Goal: Task Accomplishment & Management: Complete application form

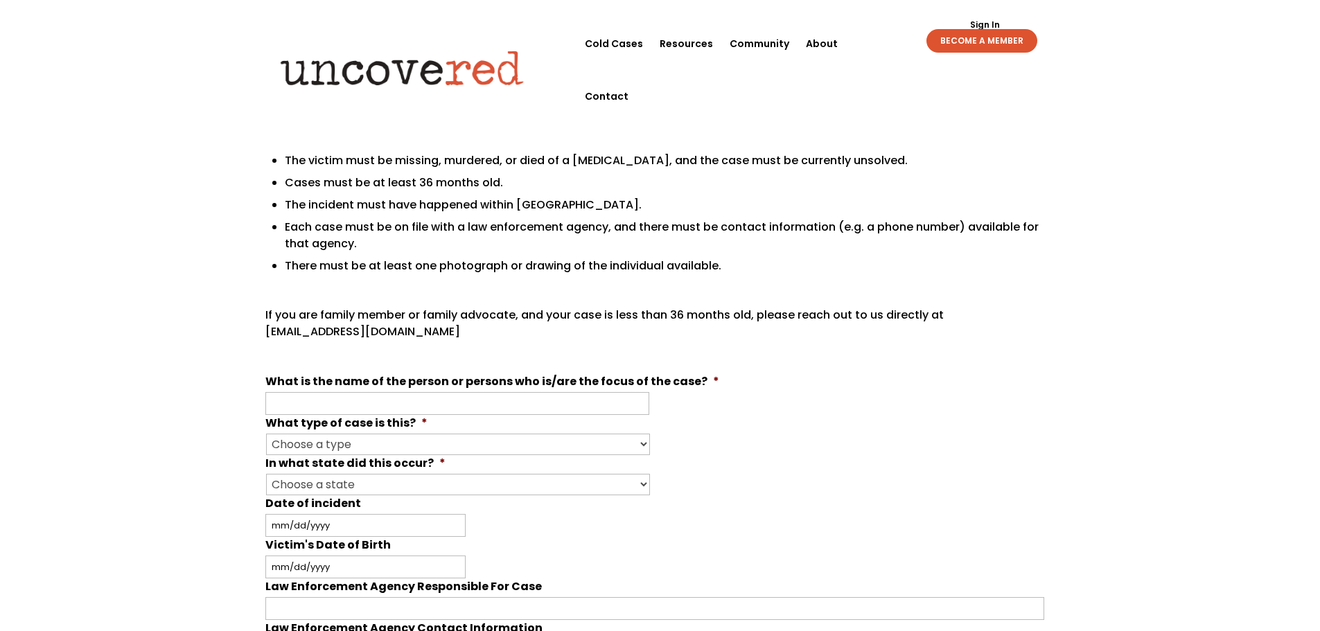
scroll to position [208, 0]
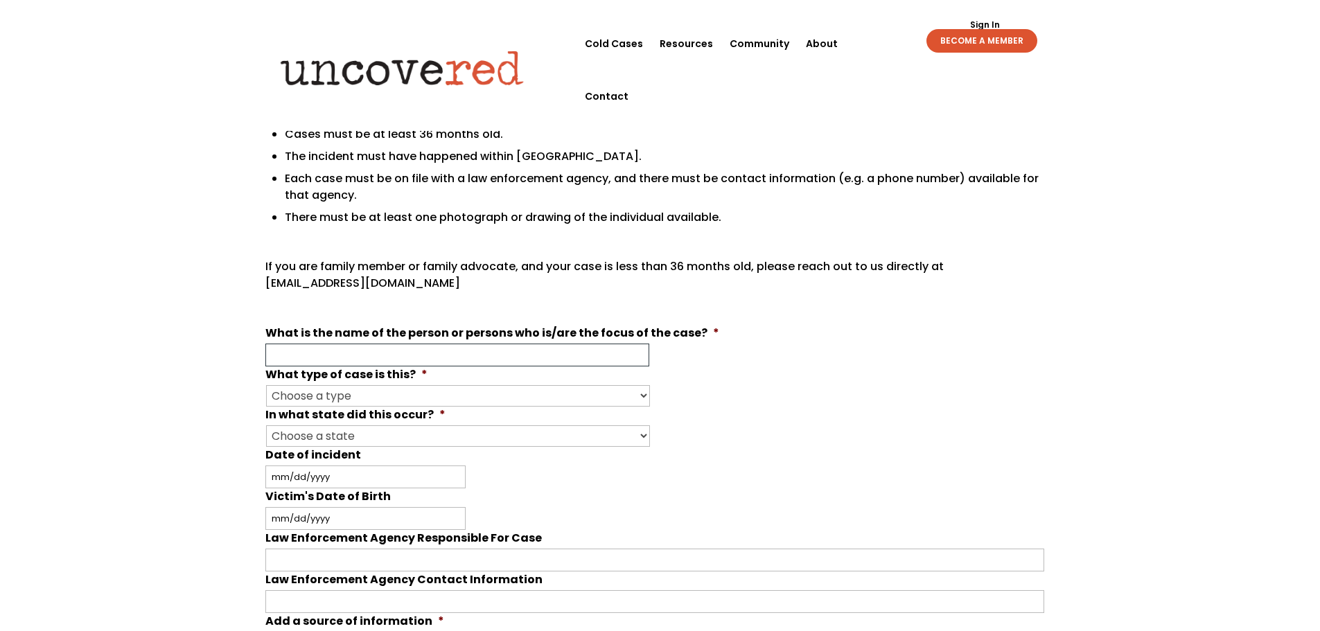
click at [399, 355] on input "What is the name of the person or persons who is/are the focus of the case? *" at bounding box center [457, 355] width 384 height 23
type input "[PERSON_NAME]"
click at [379, 389] on select "Choose a type Missing Murder [MEDICAL_DATA] Other" at bounding box center [458, 395] width 384 height 21
select select "Missing"
click at [266, 385] on select "Choose a type Missing Murder [MEDICAL_DATA] Other" at bounding box center [458, 395] width 384 height 21
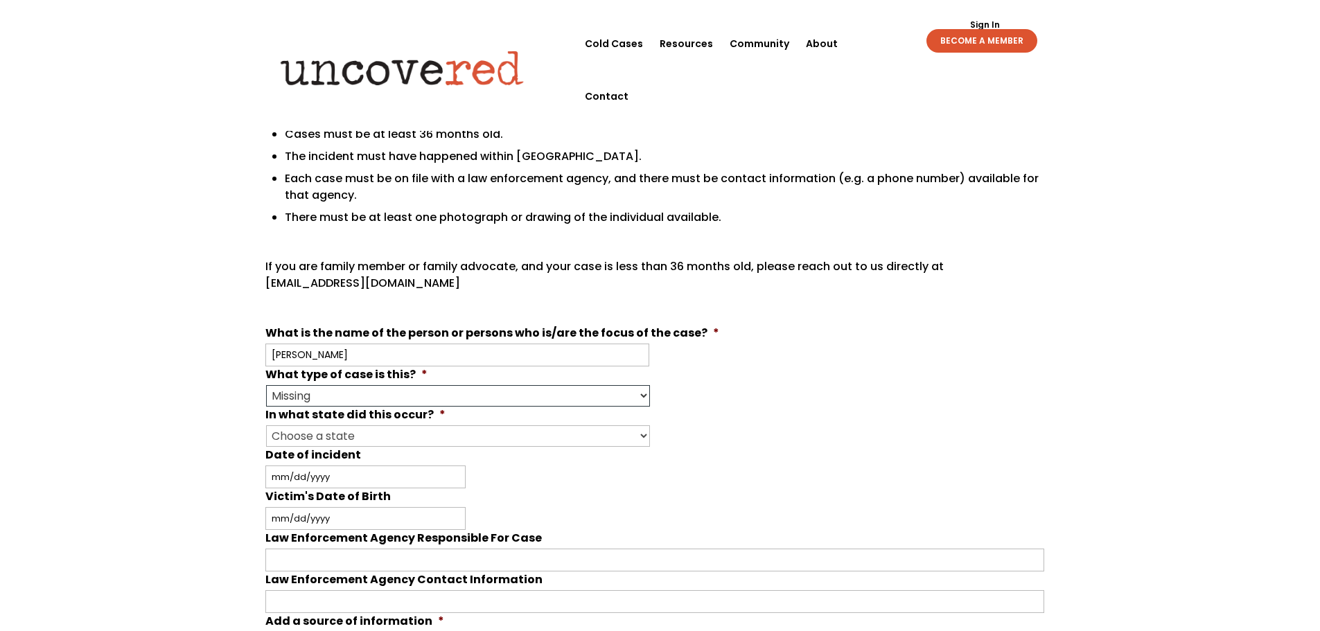
click at [321, 395] on select "Choose a type Missing Murder [MEDICAL_DATA] Other" at bounding box center [458, 395] width 384 height 21
drag, startPoint x: 910, startPoint y: 411, endPoint x: 834, endPoint y: 385, distance: 80.4
click at [910, 409] on li "In what state did this occur? * Choose a state Outside of the U.S. [US_STATE] […" at bounding box center [660, 427] width 790 height 40
click at [368, 435] on select "Choose a state Outside of the U.S. [US_STATE] [US_STATE] [US_STATE] [US_STATE] …" at bounding box center [458, 436] width 384 height 21
select select "[US_STATE]"
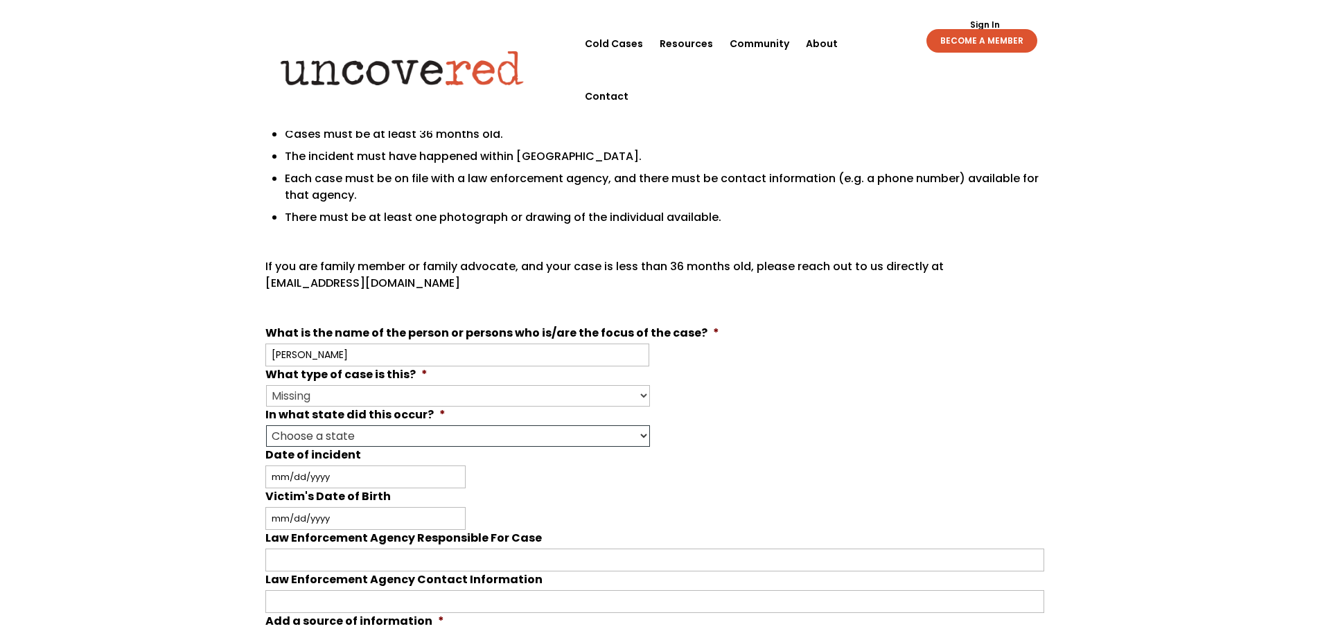
click at [266, 426] on select "Choose a state Outside of the U.S. [US_STATE] [US_STATE] [US_STATE] [US_STATE] …" at bounding box center [458, 436] width 384 height 21
click at [328, 439] on select "Choose a state Outside of the U.S. [US_STATE] [US_STATE] [US_STATE] [US_STATE] …" at bounding box center [458, 436] width 384 height 21
click at [266, 426] on select "Choose a state Outside of the U.S. [US_STATE] [US_STATE] [US_STATE] [US_STATE] …" at bounding box center [458, 436] width 384 height 21
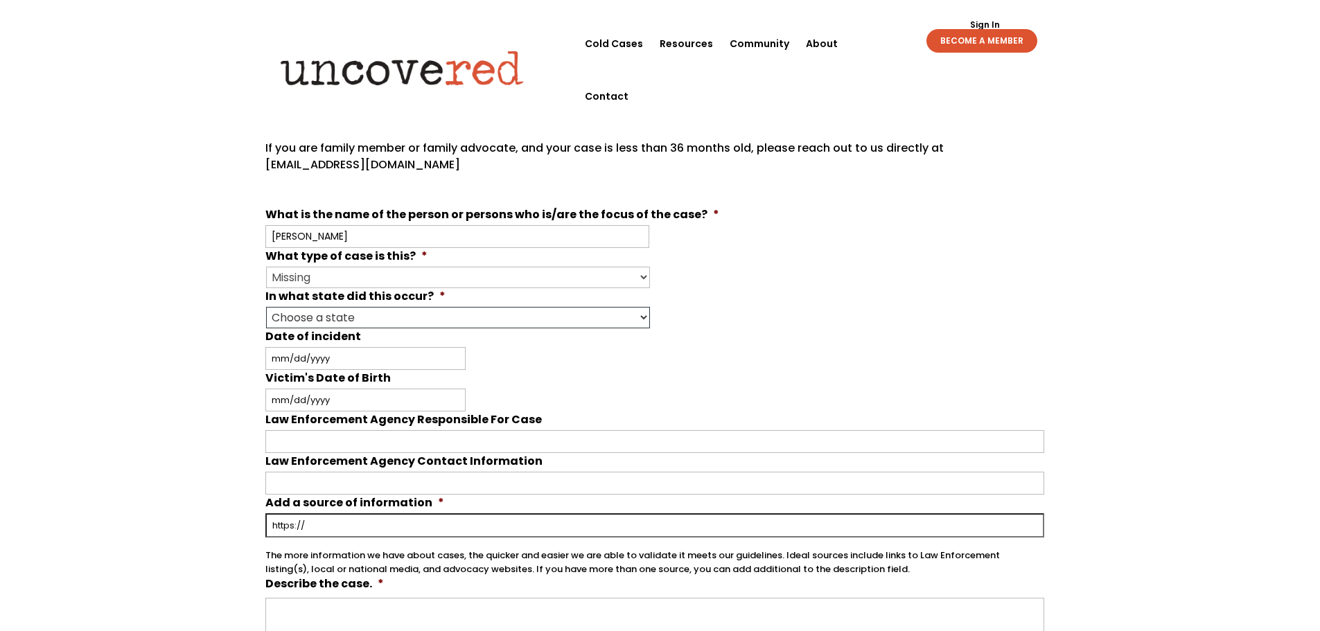
scroll to position [347, 0]
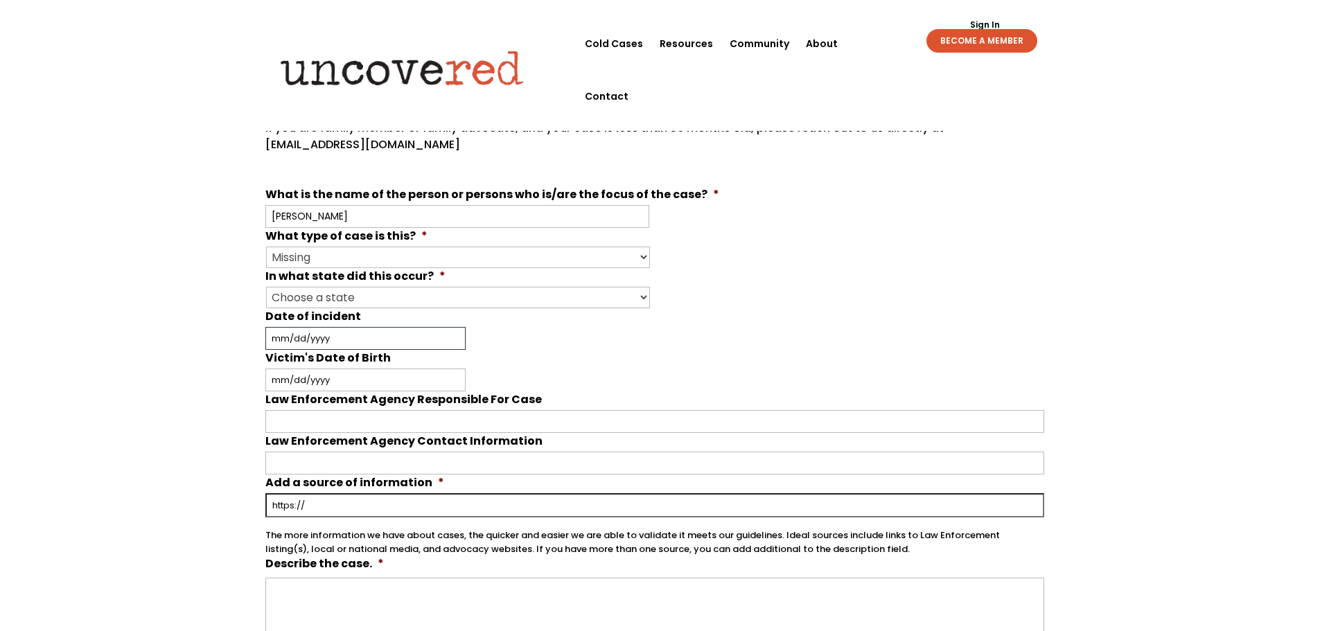
click at [322, 343] on input "Date of incident" at bounding box center [365, 338] width 200 height 23
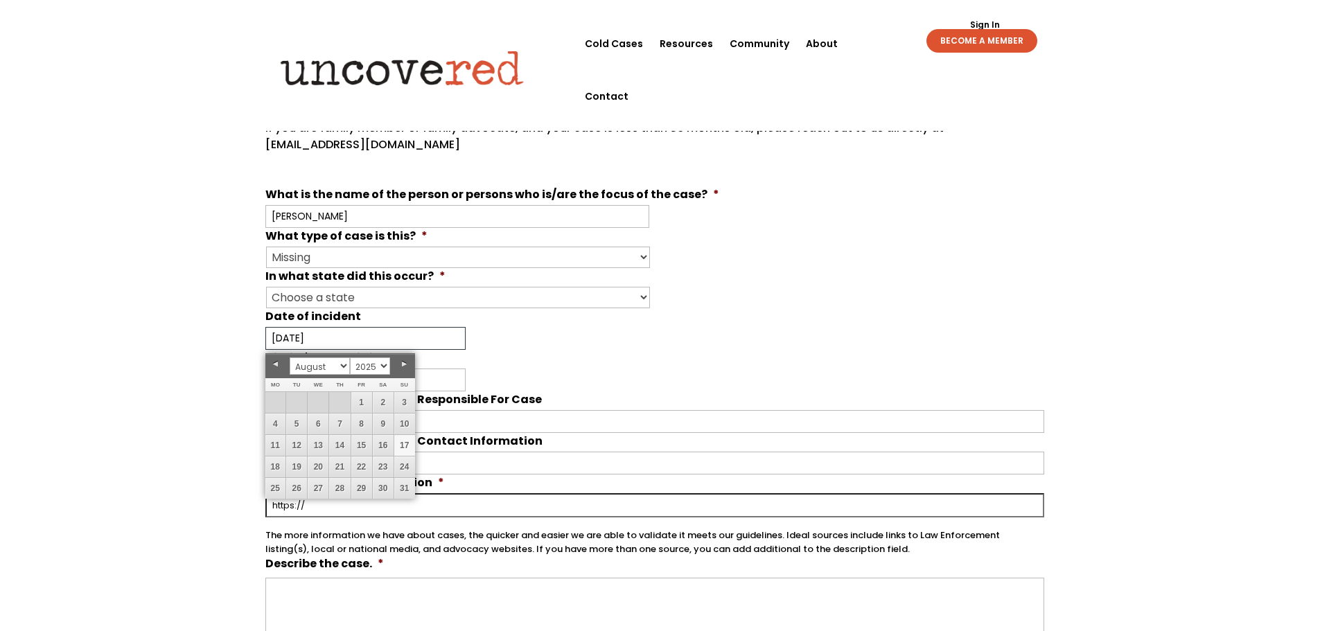
type input "[DATE]"
click at [548, 339] on div "[DATE] MM slash DD slash YYYY" at bounding box center [654, 338] width 779 height 23
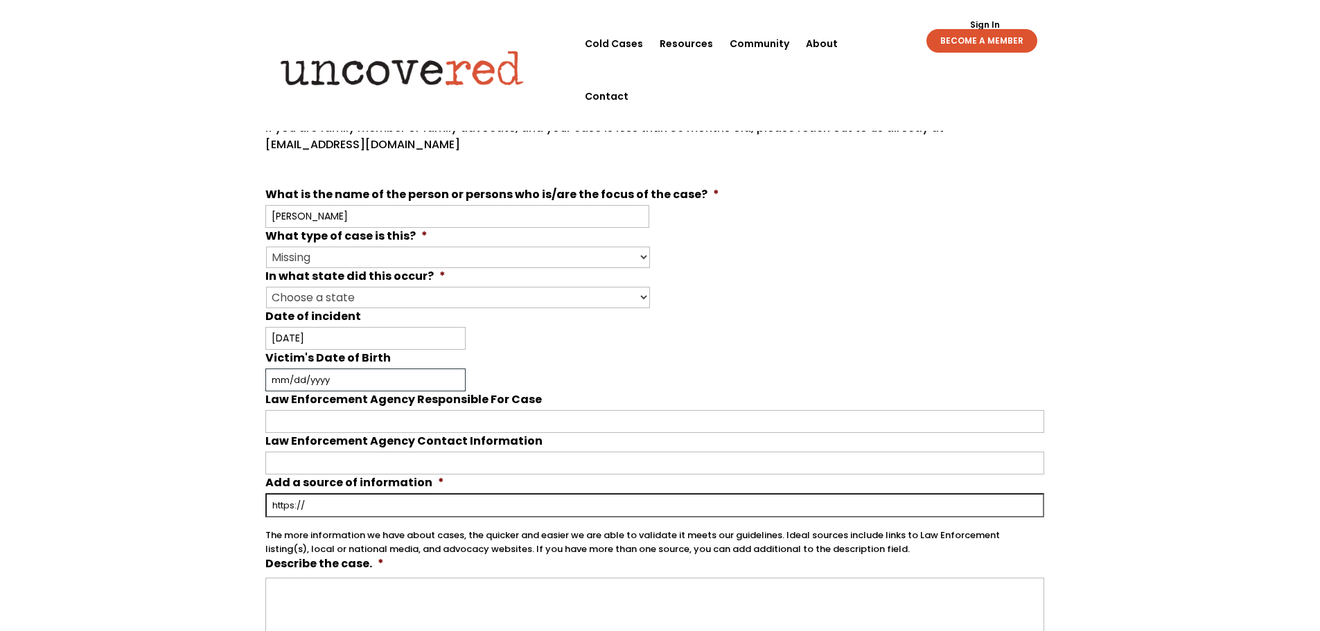
click at [305, 378] on input "Victim's Date of Birth" at bounding box center [365, 380] width 200 height 23
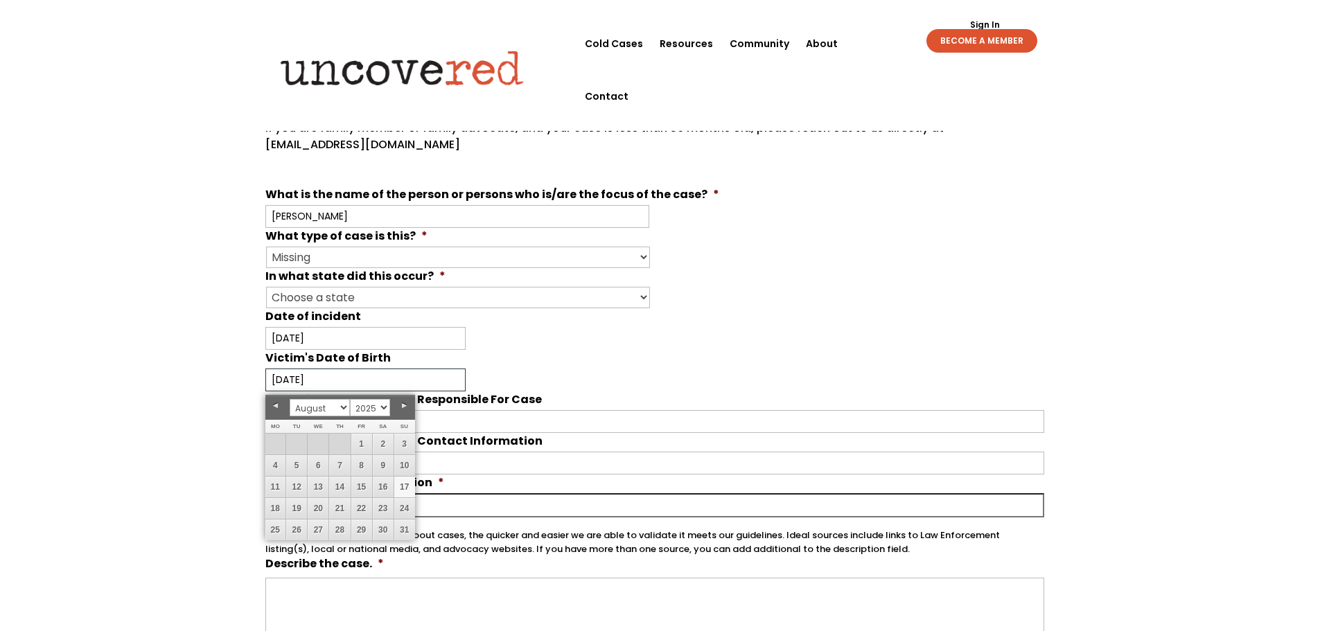
type input "[DATE]"
click at [521, 365] on li "Victim's Date of Birth [DATE] MM slash DD slash YYYY" at bounding box center [660, 371] width 790 height 42
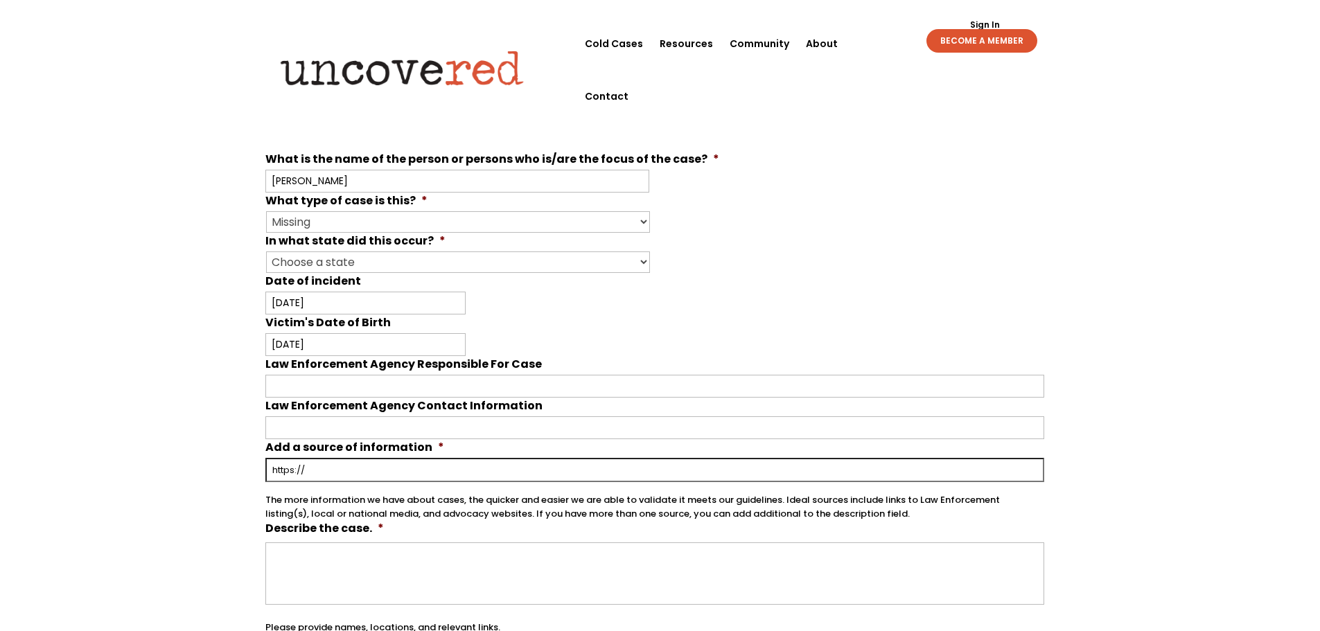
scroll to position [485, 0]
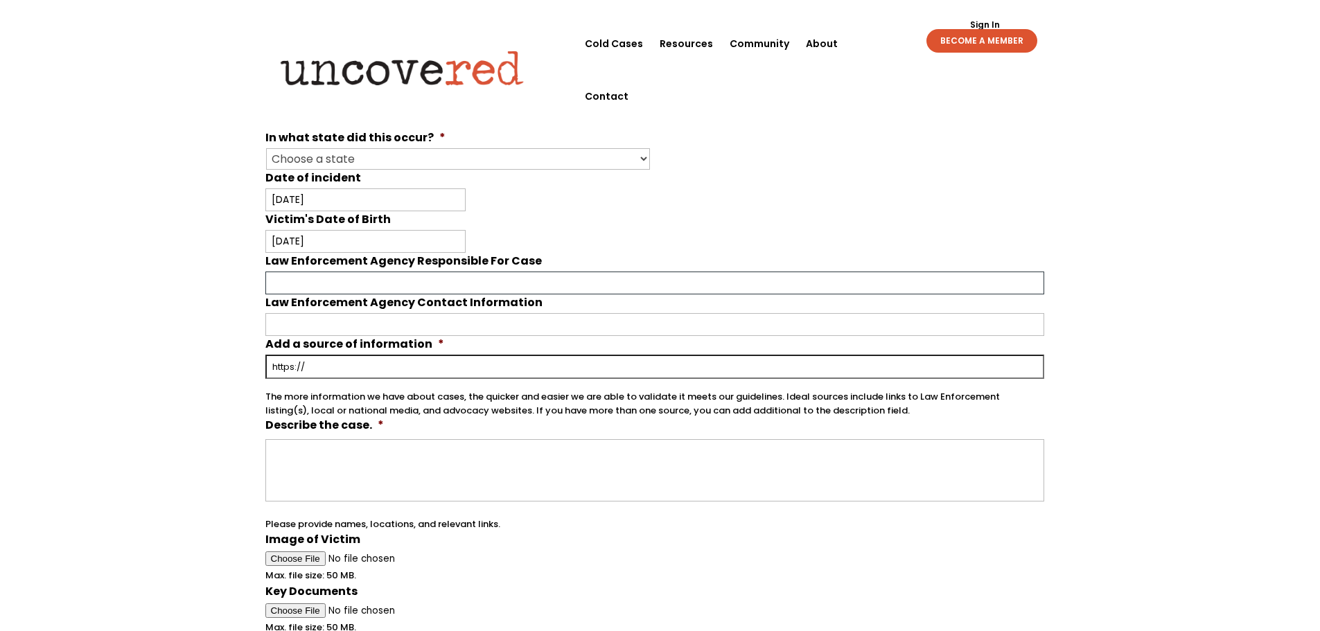
click at [276, 272] on input "Law Enforcement Agency Responsible For Case" at bounding box center [654, 283] width 779 height 23
type input "[DEMOGRAPHIC_DATA] Coast Guard, [GEOGRAPHIC_DATA], [GEOGRAPHIC_DATA], FBI"
click at [304, 328] on input "Law Enforcement Agency Contact Information" at bounding box center [654, 324] width 779 height 23
click at [294, 365] on input "Add a source of information *" at bounding box center [654, 367] width 779 height 24
paste input "[URL][DOMAIN_NAME]"
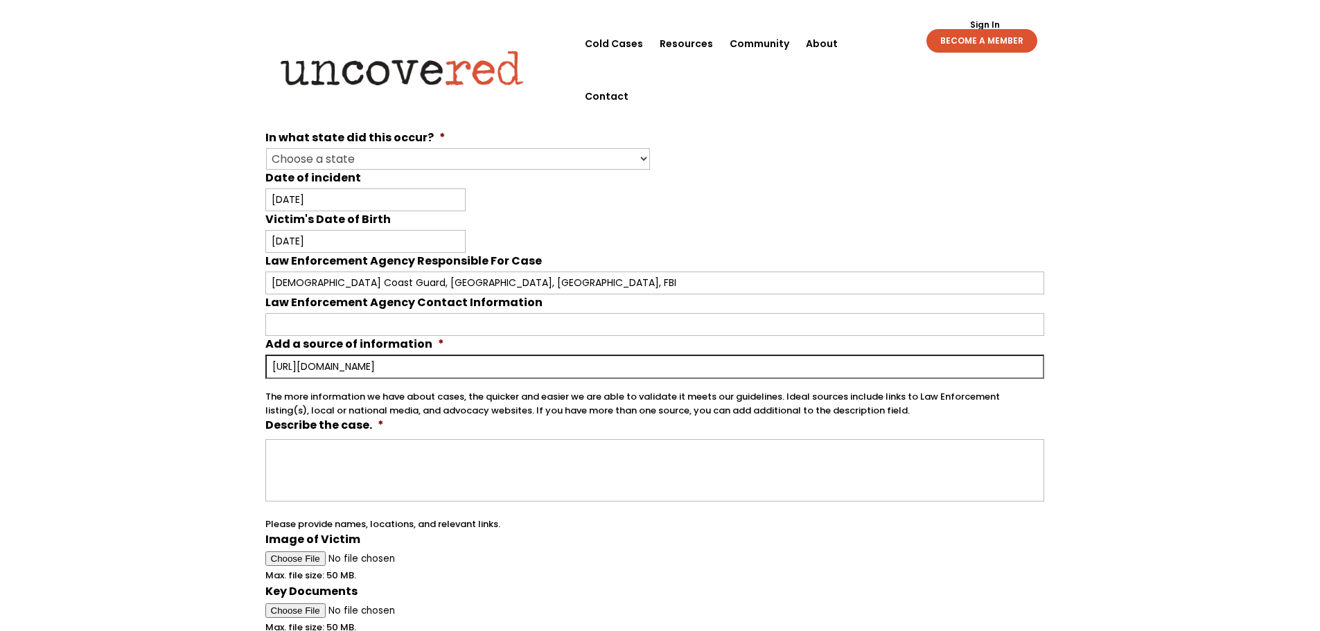
scroll to position [555, 0]
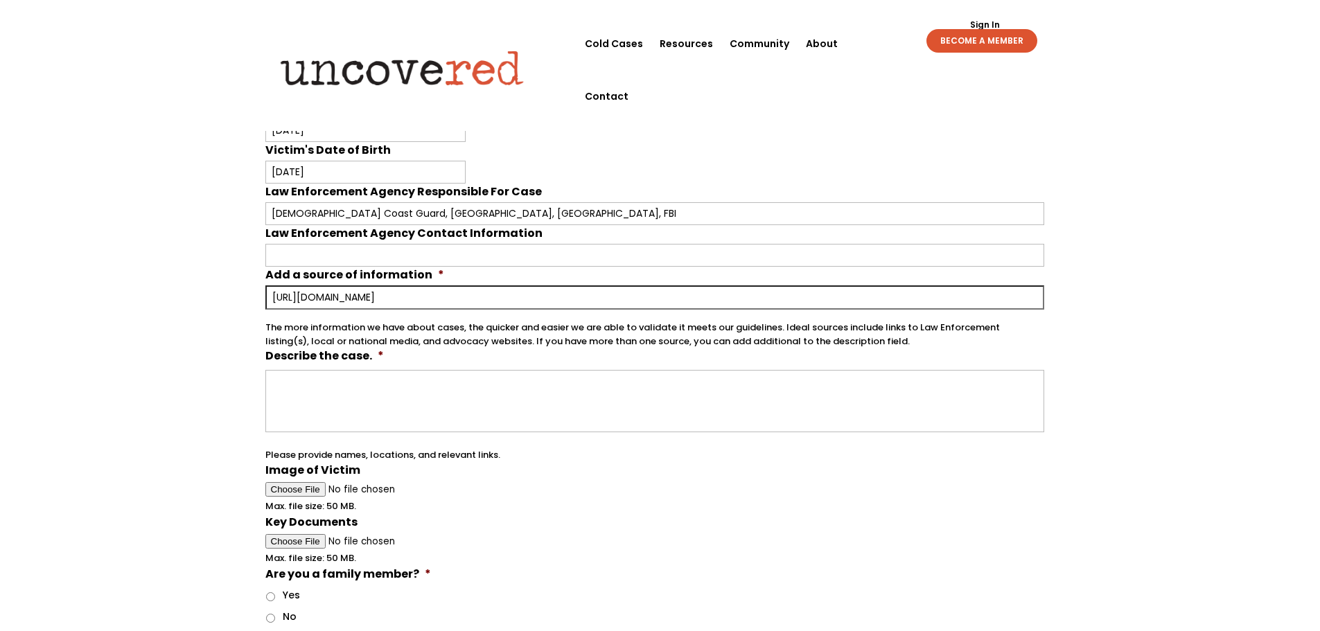
type input "[URL][DOMAIN_NAME]"
click at [324, 378] on textarea "Describe the case. *" at bounding box center [654, 401] width 779 height 62
click at [288, 387] on textarea "Describe the case. *" at bounding box center [654, 401] width 779 height 62
paste textarea "[PERSON_NAME], a twenty-year-old Portland [US_STATE] native boarded a yacht in …"
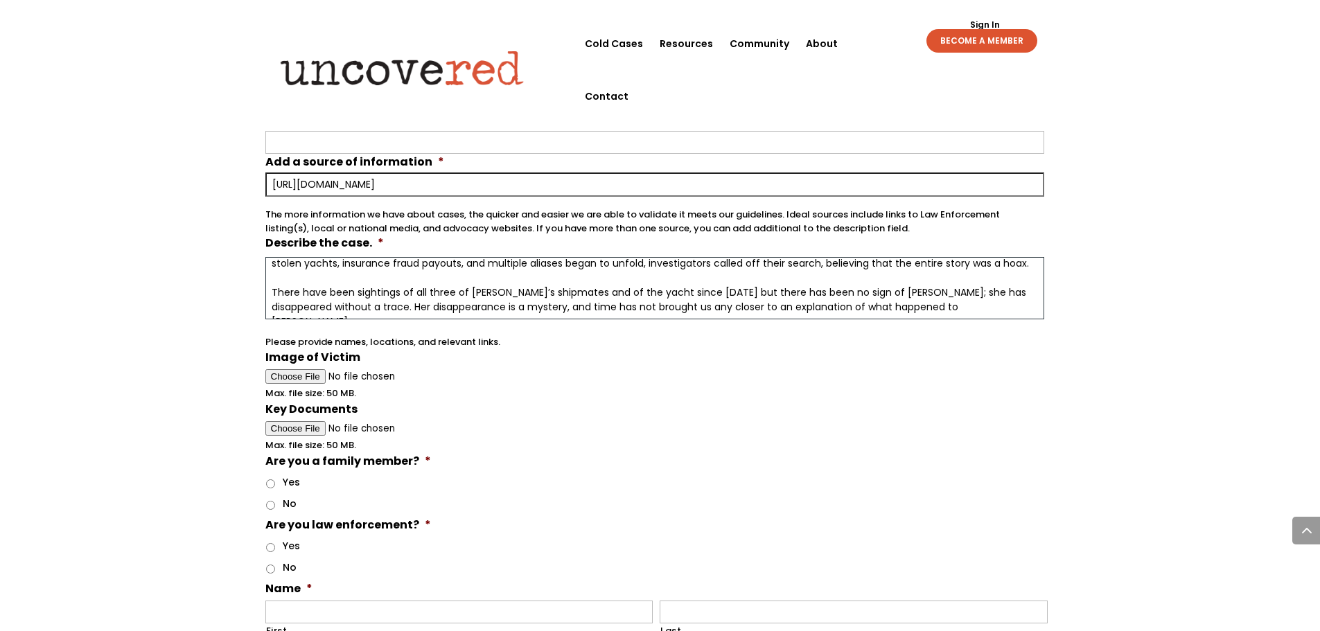
scroll to position [693, 0]
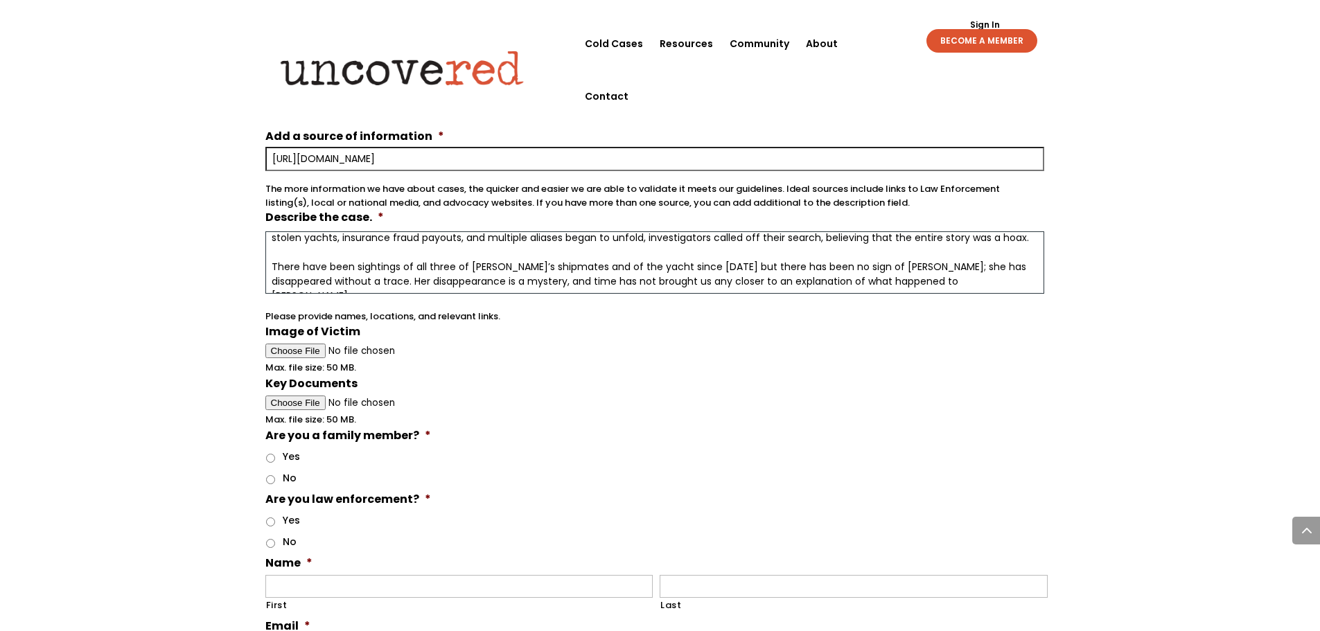
type textarea "[PERSON_NAME], a twenty-year-old Portland [US_STATE] native boarded a yacht in …"
click at [268, 478] on input "No" at bounding box center [270, 479] width 9 height 9
radio input "true"
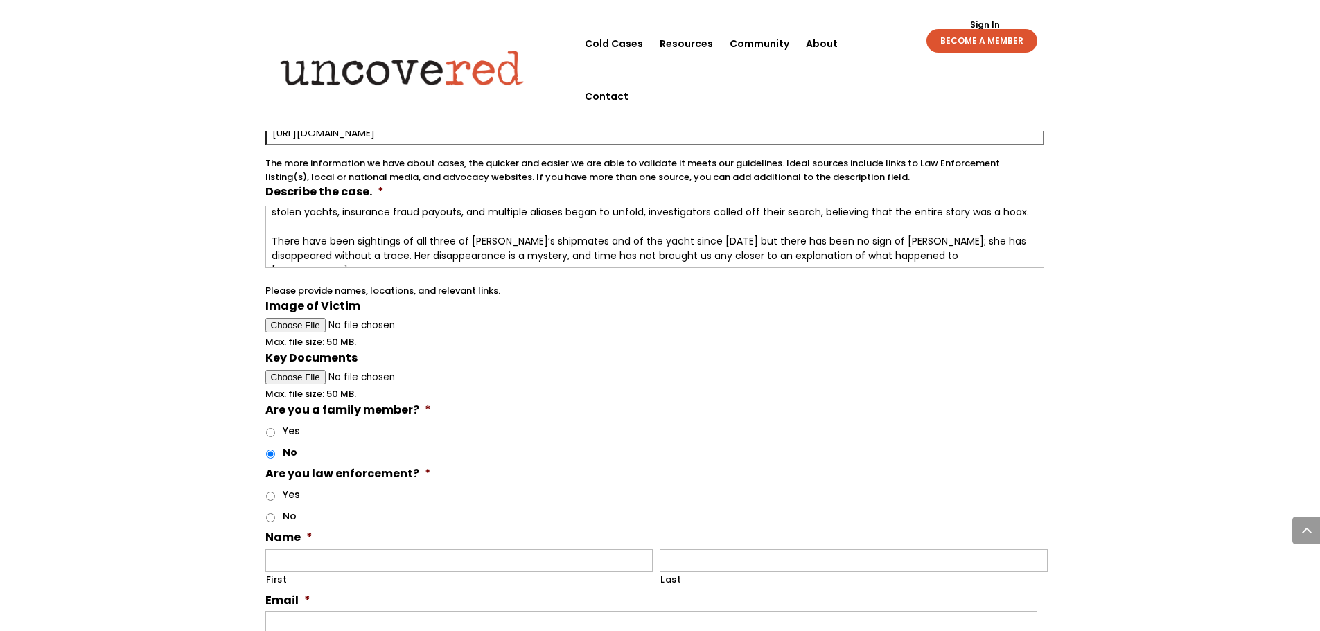
scroll to position [762, 0]
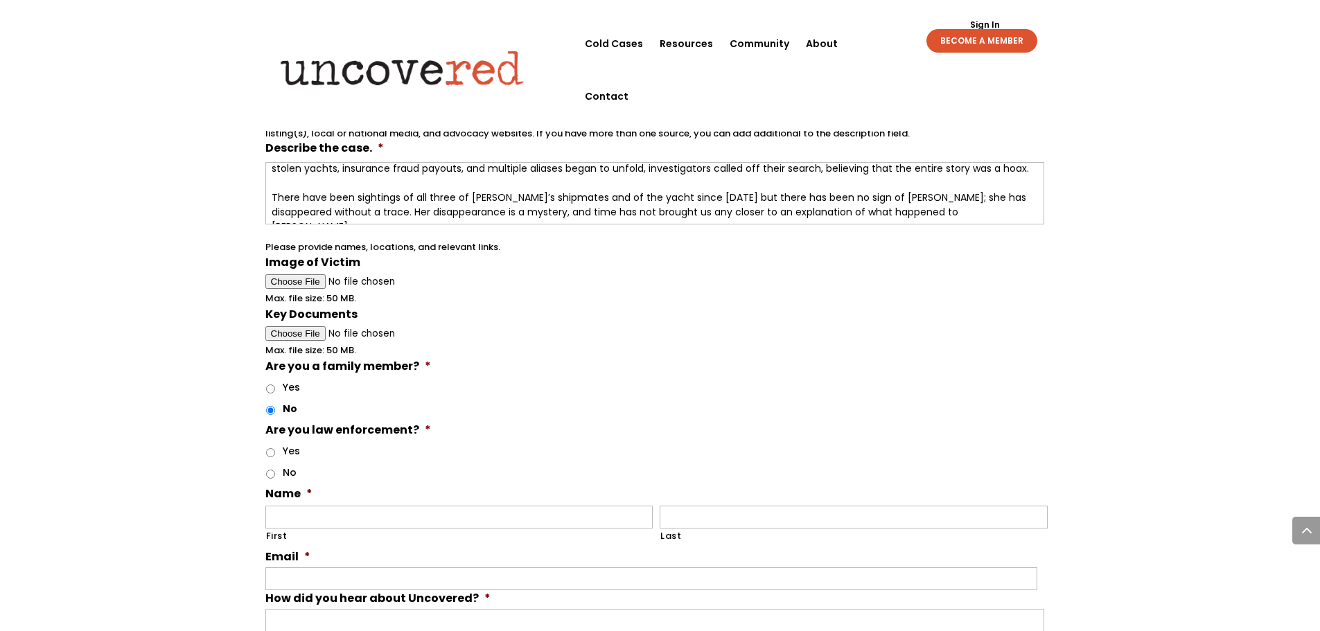
click at [270, 474] on input "No" at bounding box center [270, 474] width 9 height 9
radio input "true"
click at [288, 514] on input "First" at bounding box center [459, 517] width 388 height 23
type input "[PERSON_NAME]"
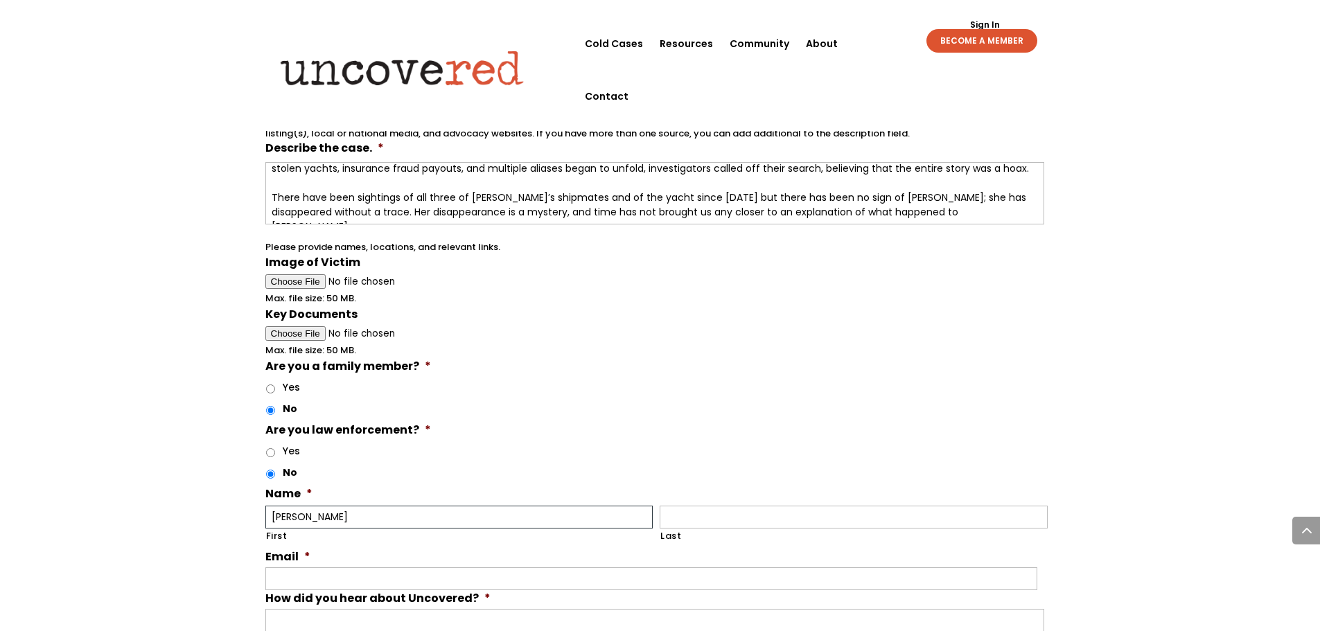
type input "[PERSON_NAME][EMAIL_ADDRESS][DOMAIN_NAME]"
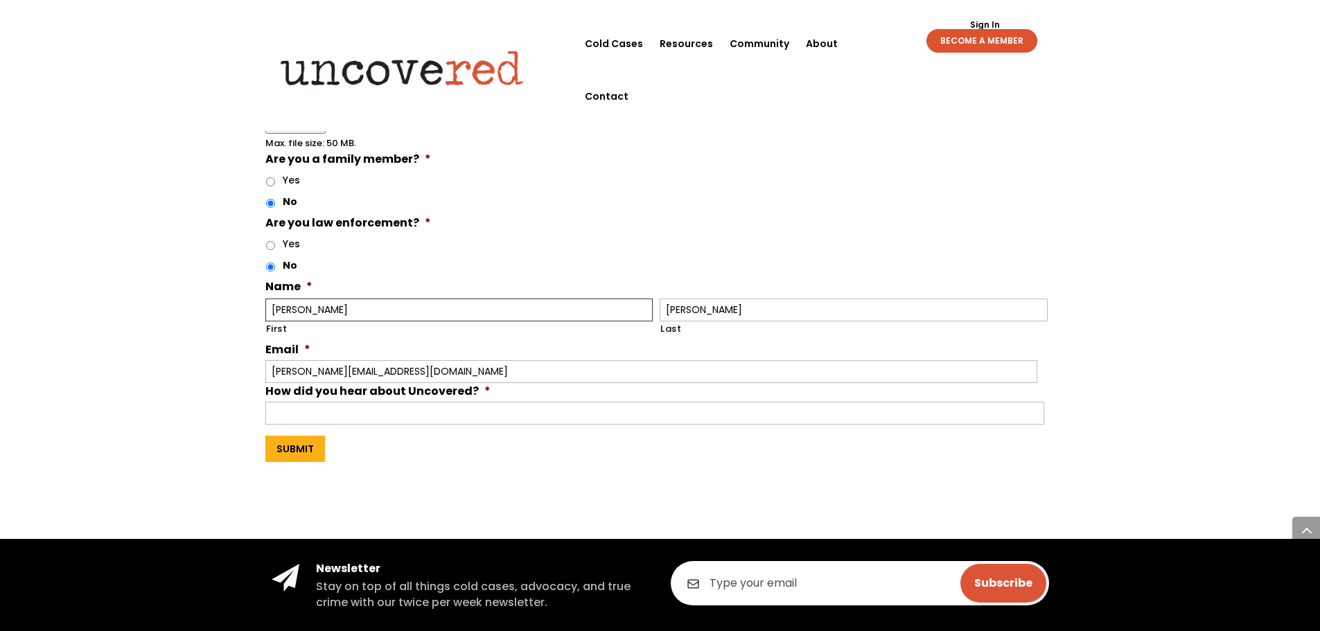
scroll to position [970, 0]
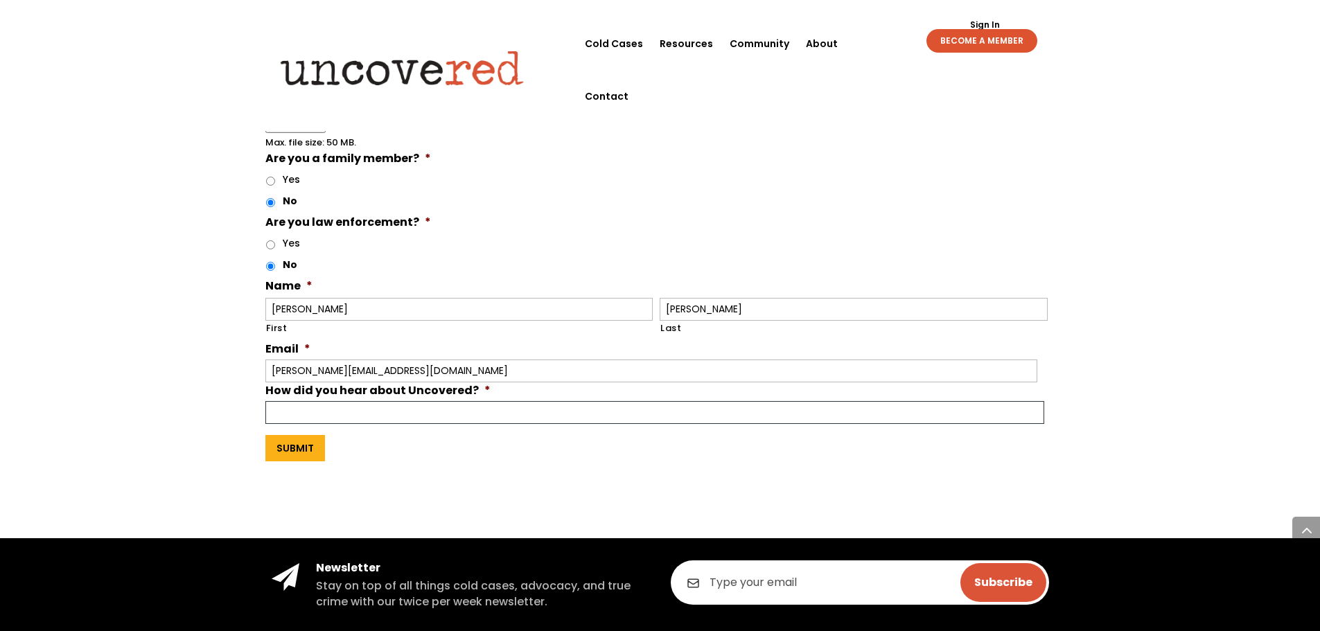
click at [305, 415] on input "How did you hear about Uncovered? *" at bounding box center [654, 412] width 779 height 23
type input "Found you on the internet"
click at [283, 448] on input "Submit" at bounding box center [295, 448] width 60 height 26
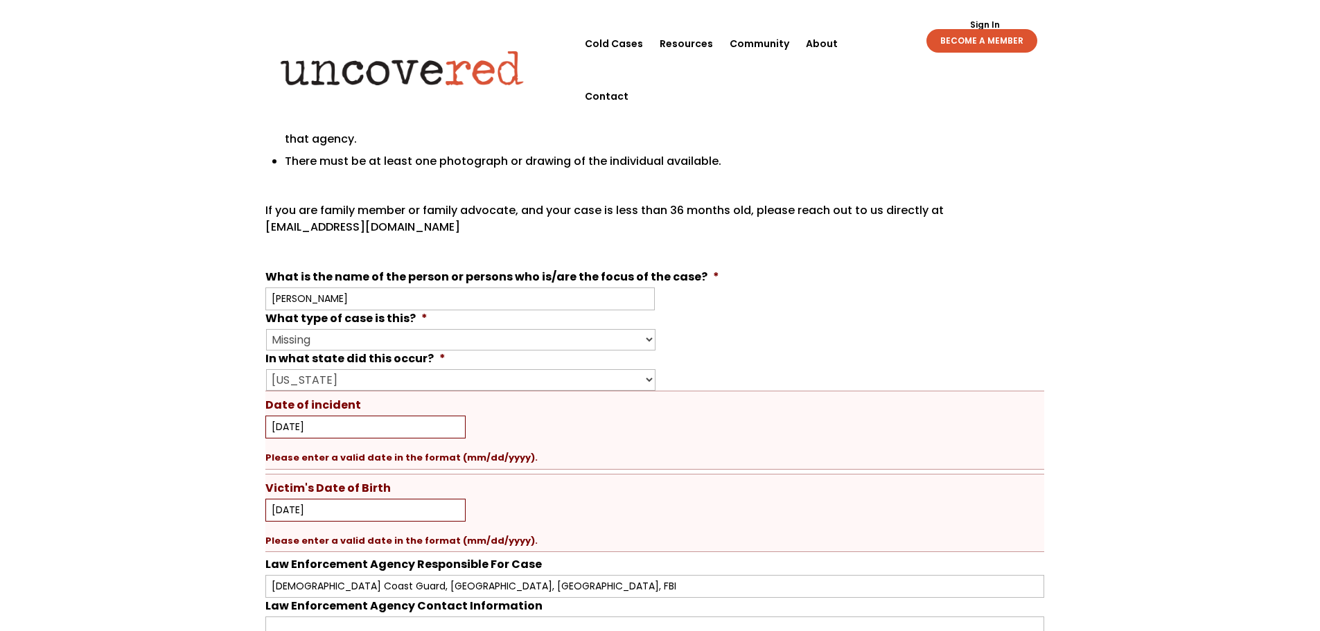
scroll to position [412, 0]
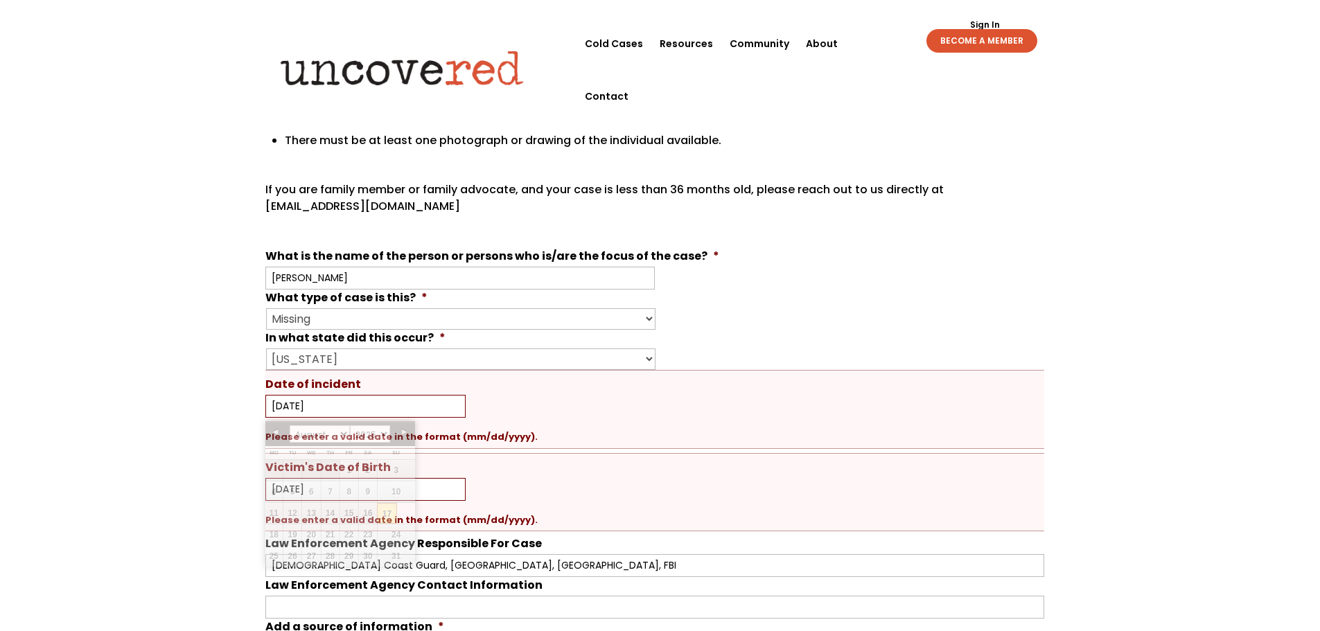
click at [293, 410] on input "[DATE]" at bounding box center [365, 406] width 200 height 23
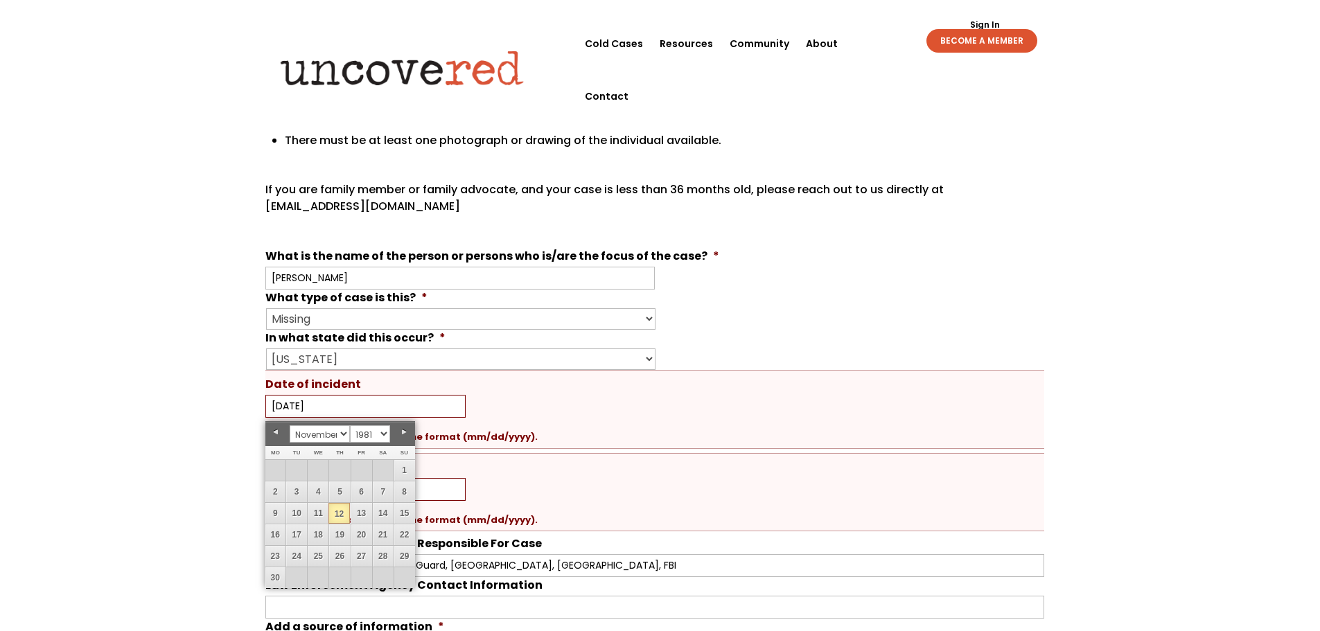
type input "[DATE]"
click at [442, 387] on li "Date of incident [DATE] MM slash DD slash YYYY Please enter a valid date in the…" at bounding box center [654, 409] width 779 height 79
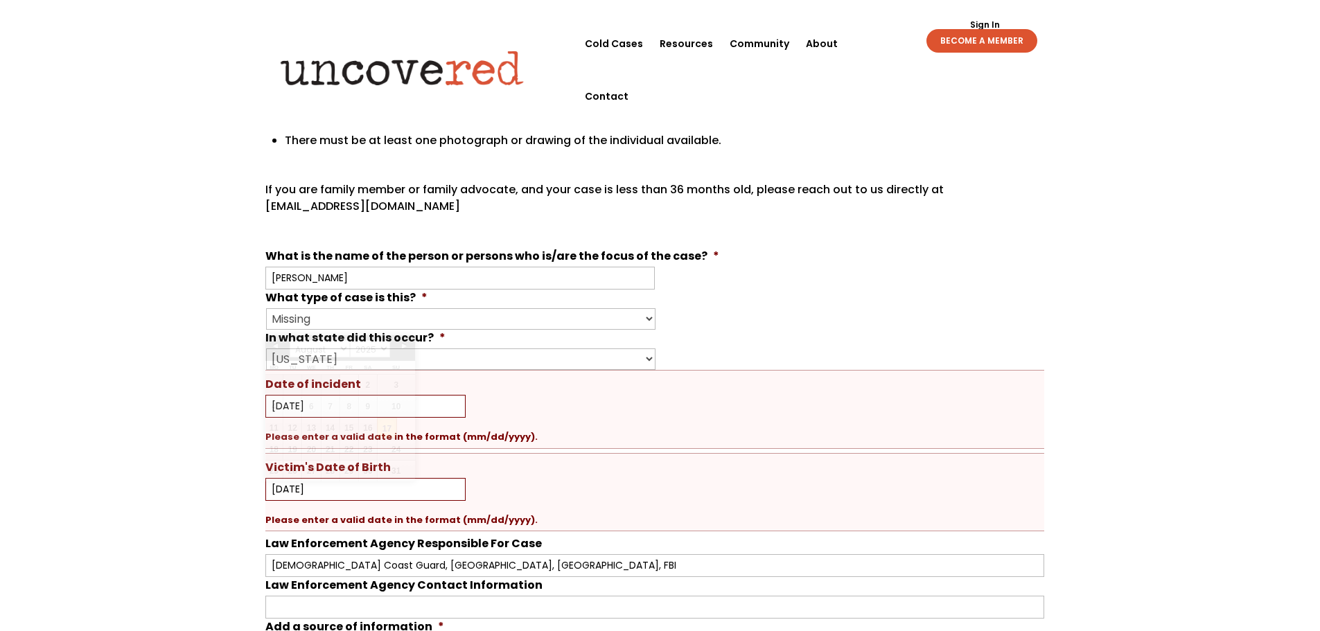
click at [297, 491] on input "[DATE]" at bounding box center [365, 489] width 200 height 23
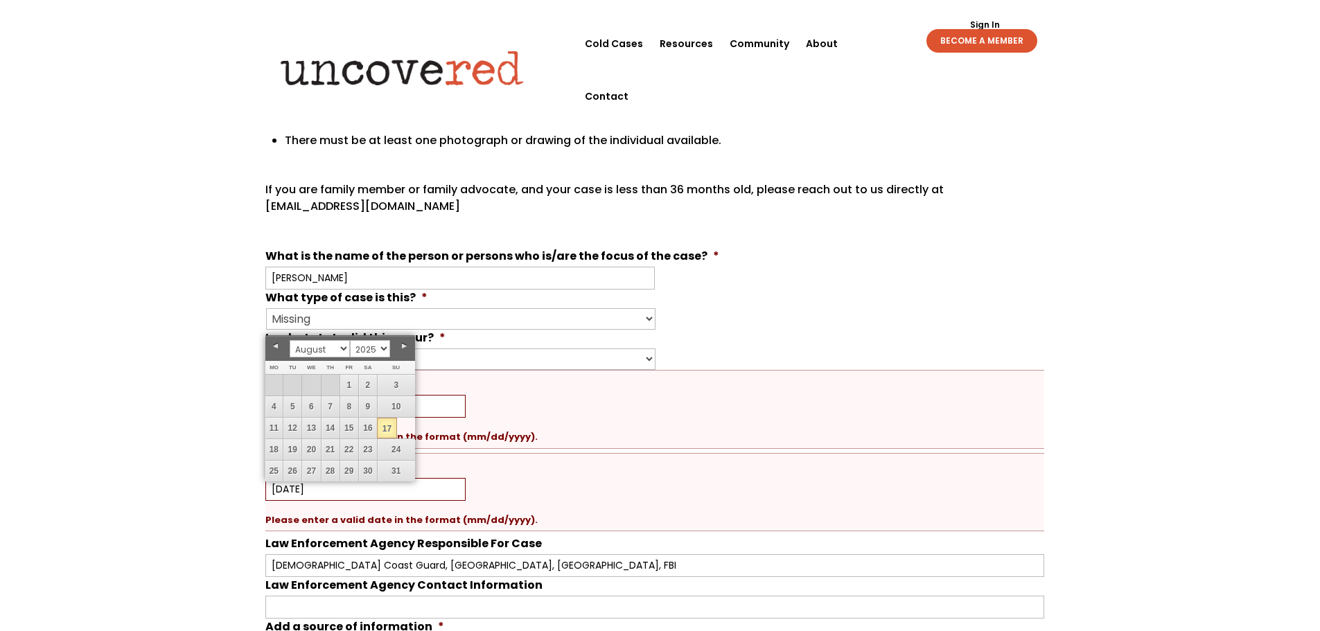
click at [301, 489] on input "[DATE]" at bounding box center [365, 489] width 200 height 23
type input "[DATE]"
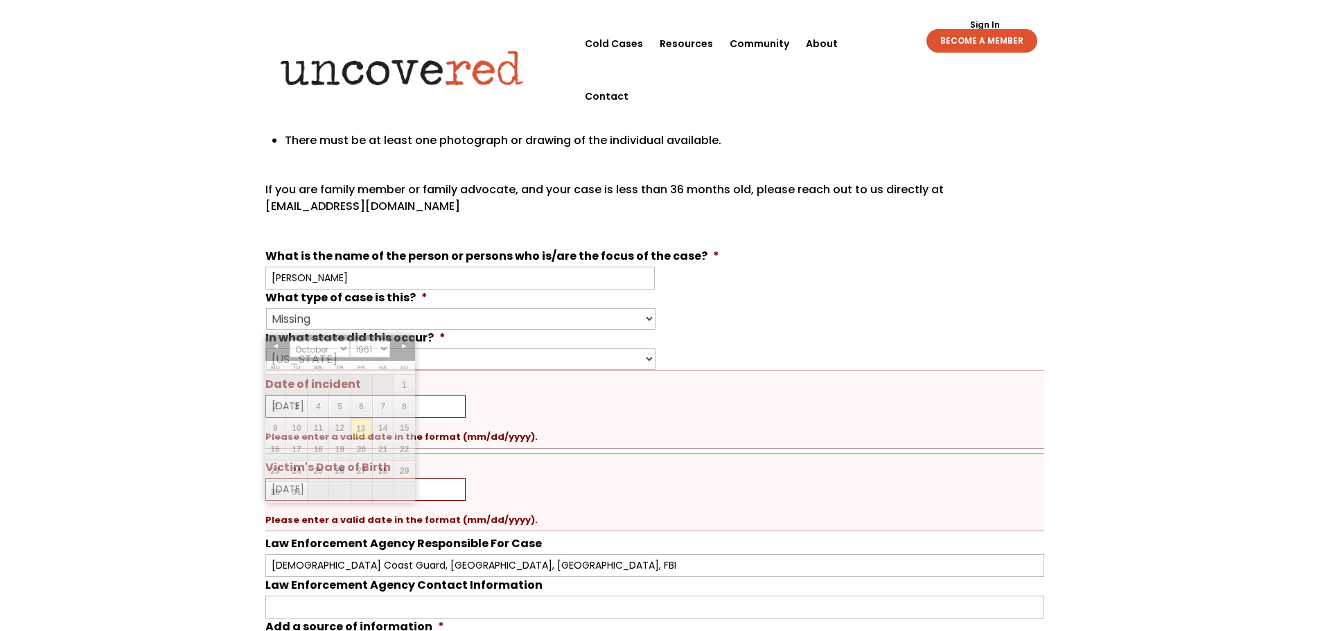
click at [823, 208] on p "If you are family member or family advocate, and your case is less than 36 mont…" at bounding box center [654, 204] width 779 height 44
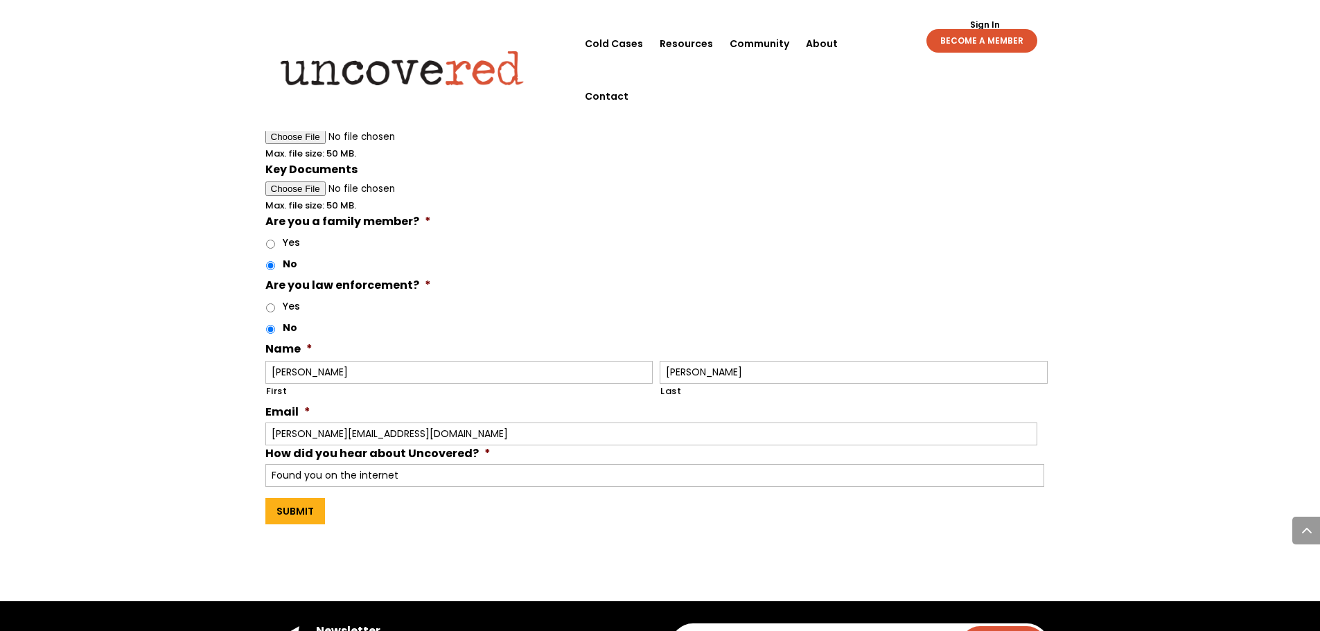
scroll to position [1244, 0]
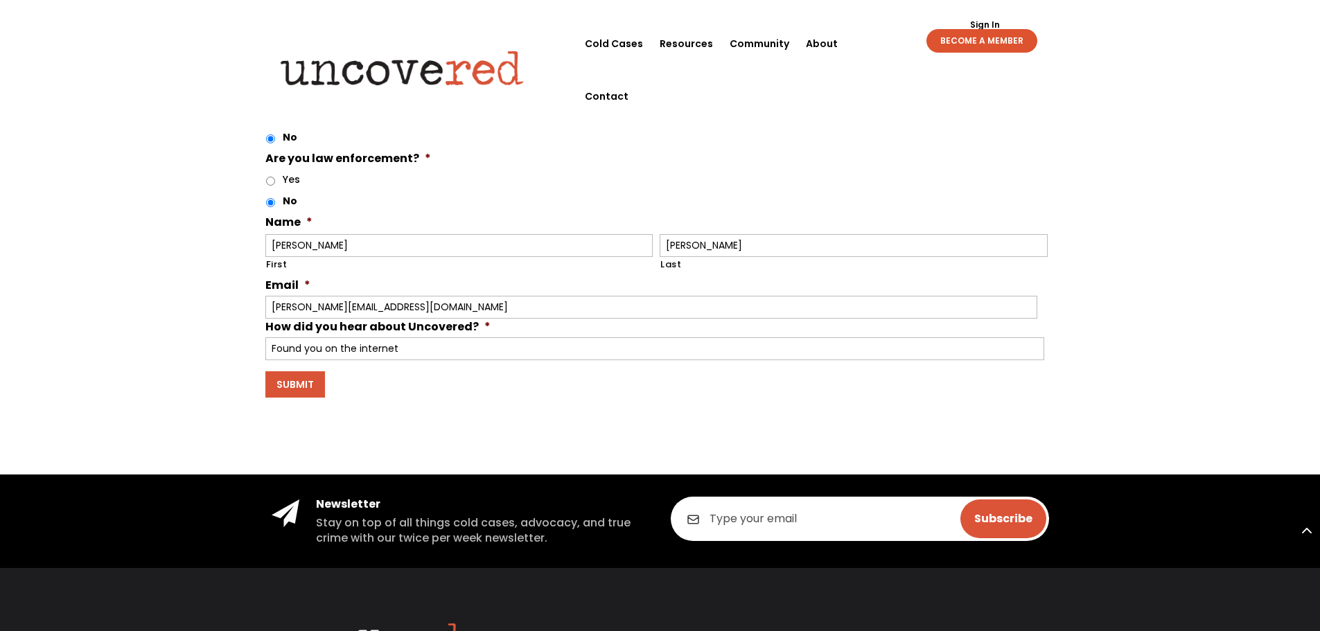
click at [283, 385] on input "Submit" at bounding box center [295, 385] width 60 height 26
click at [308, 383] on input "Submit" at bounding box center [295, 385] width 60 height 26
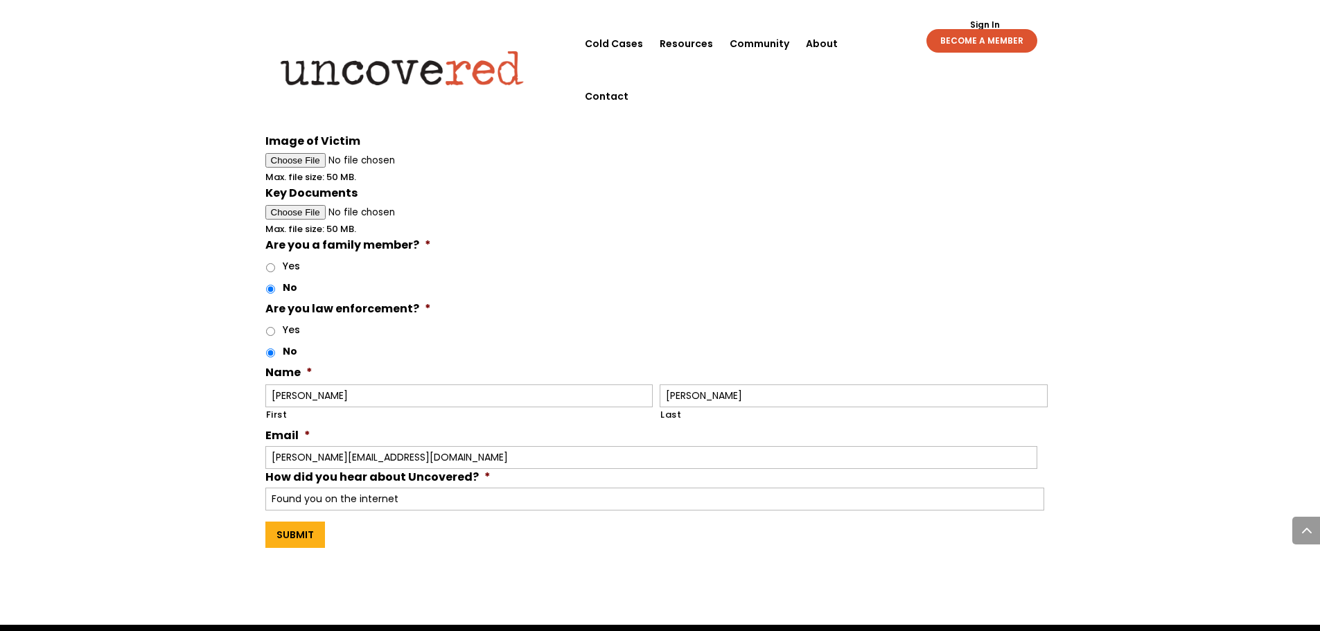
scroll to position [1109, 0]
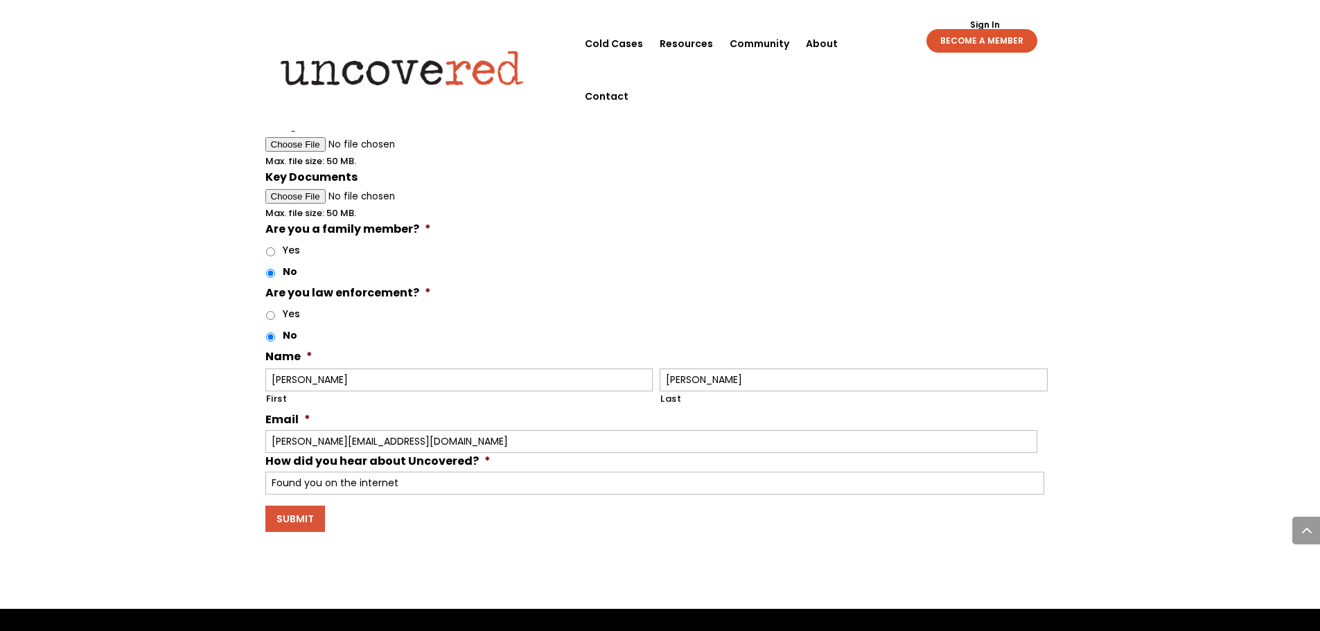
click at [295, 522] on input "Submit" at bounding box center [295, 519] width 60 height 26
click at [296, 521] on input "Submit" at bounding box center [295, 519] width 60 height 26
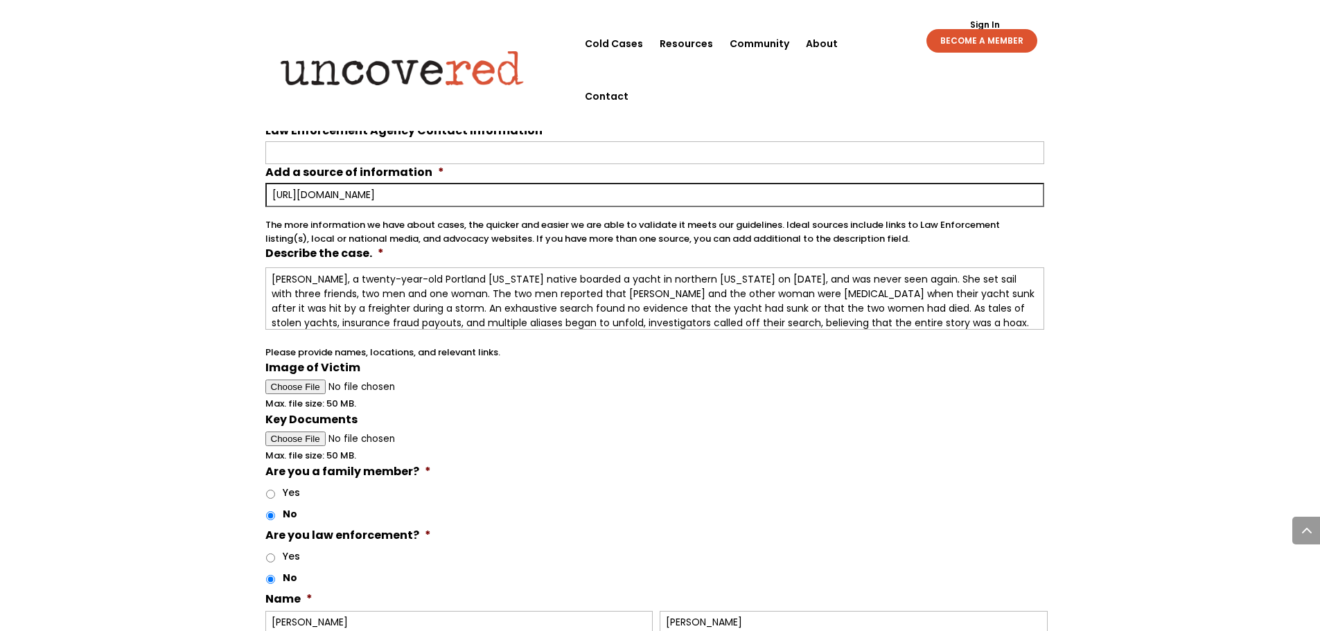
scroll to position [901, 0]
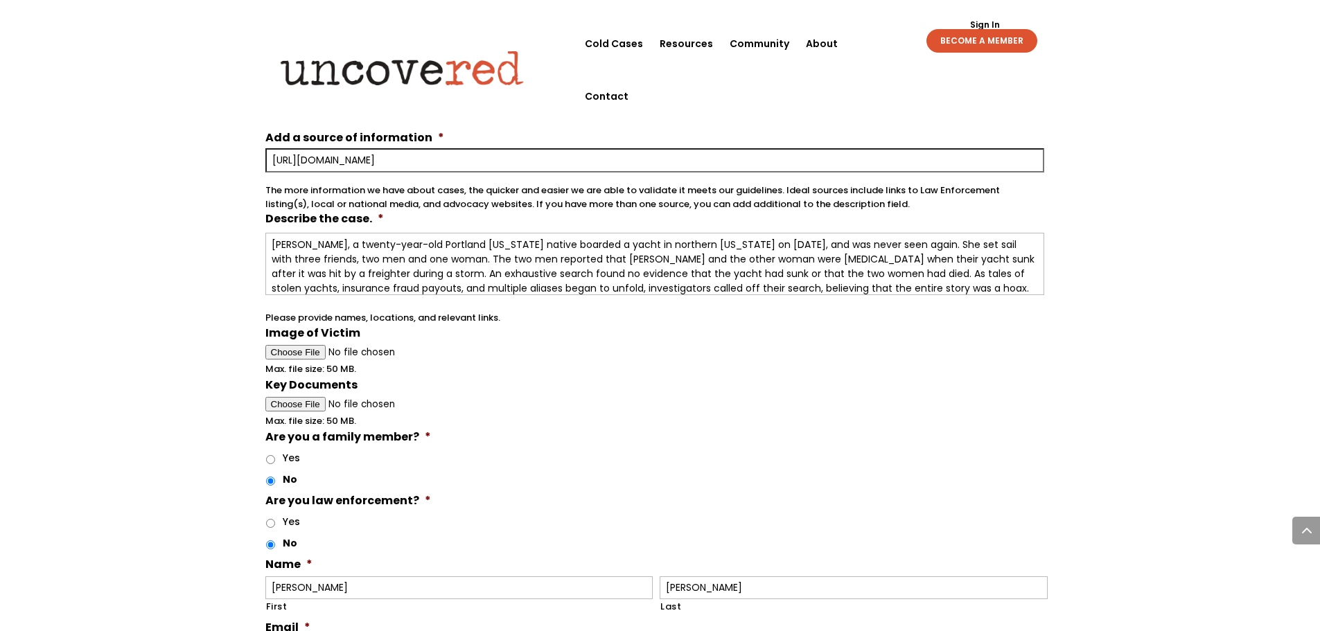
click at [293, 352] on span "Max. file size: 50 MB." at bounding box center [316, 363] width 102 height 24
click at [295, 351] on span "Max. file size: 50 MB." at bounding box center [316, 363] width 102 height 24
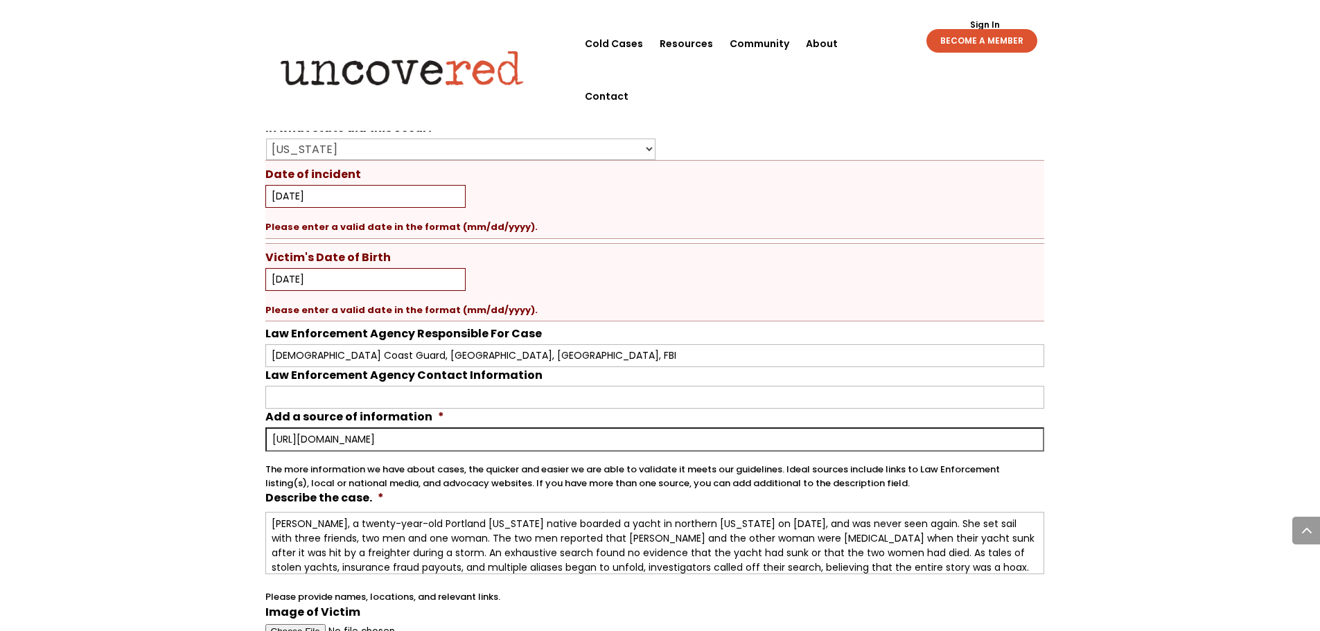
scroll to position [624, 0]
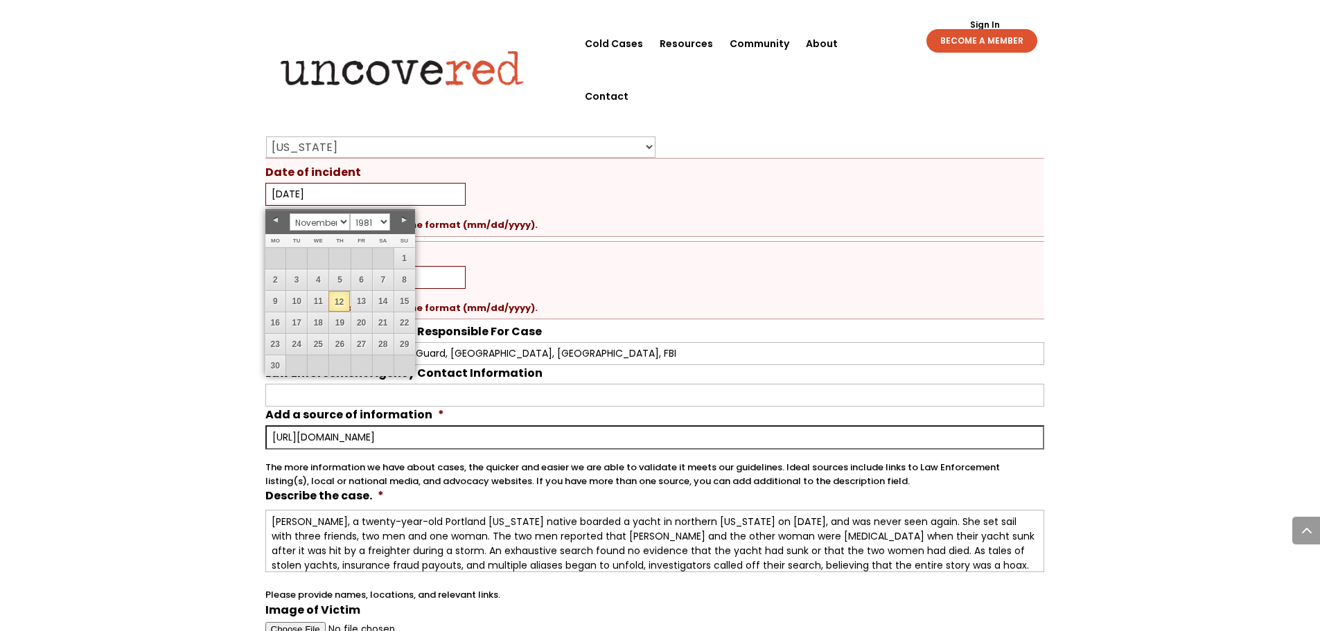
drag, startPoint x: 331, startPoint y: 188, endPoint x: 202, endPoint y: 185, distance: 129.0
click at [202, 185] on div "Your input and insights will help uncover answers Note: Check out Uncovered's g…" at bounding box center [660, 265] width 1320 height 1657
type input "[DATE]"
click at [344, 295] on link "12" at bounding box center [339, 301] width 21 height 21
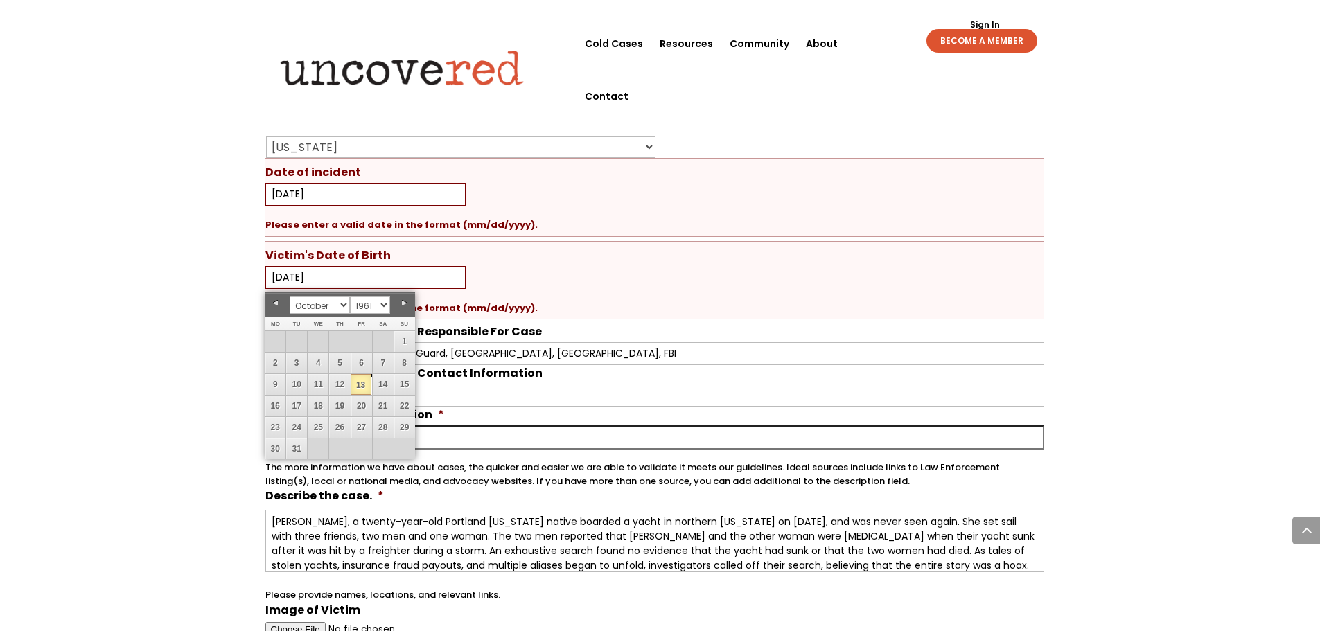
drag, startPoint x: 335, startPoint y: 276, endPoint x: 256, endPoint y: 279, distance: 79.1
click at [252, 277] on div "Your input and insights will help uncover answers Note: Check out Uncovered's g…" at bounding box center [660, 265] width 1320 height 1657
type input "[DATE]"
click at [358, 382] on link "13" at bounding box center [361, 384] width 21 height 21
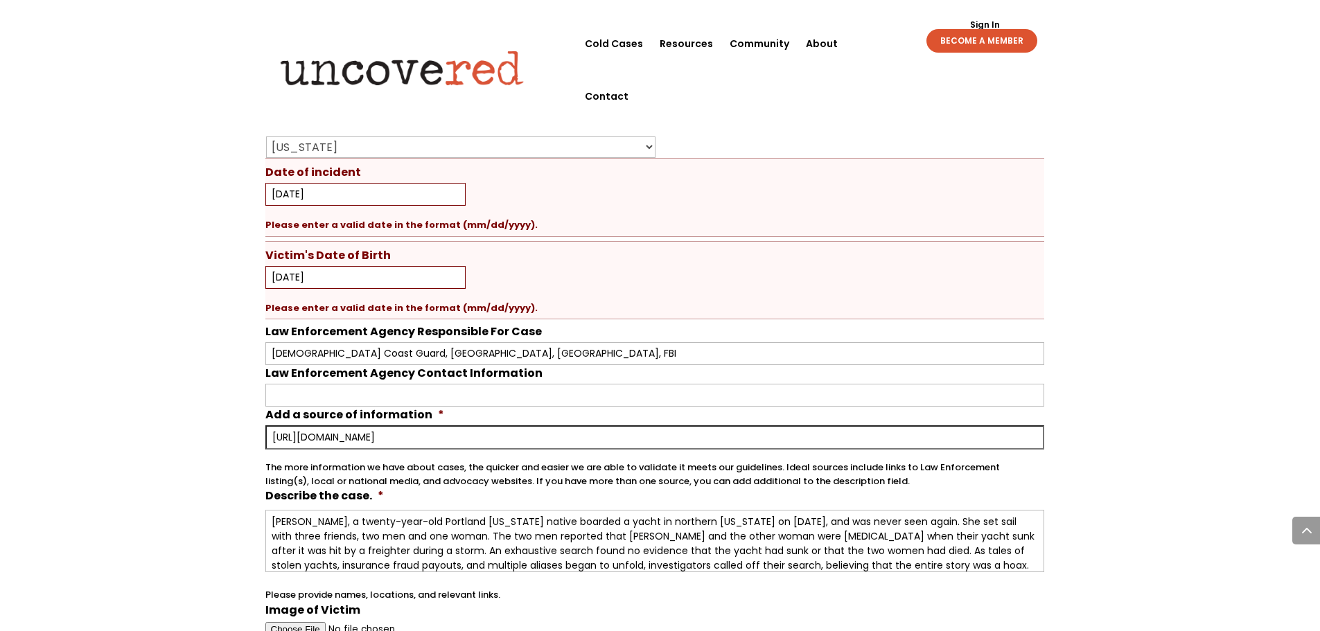
scroll to position [762, 0]
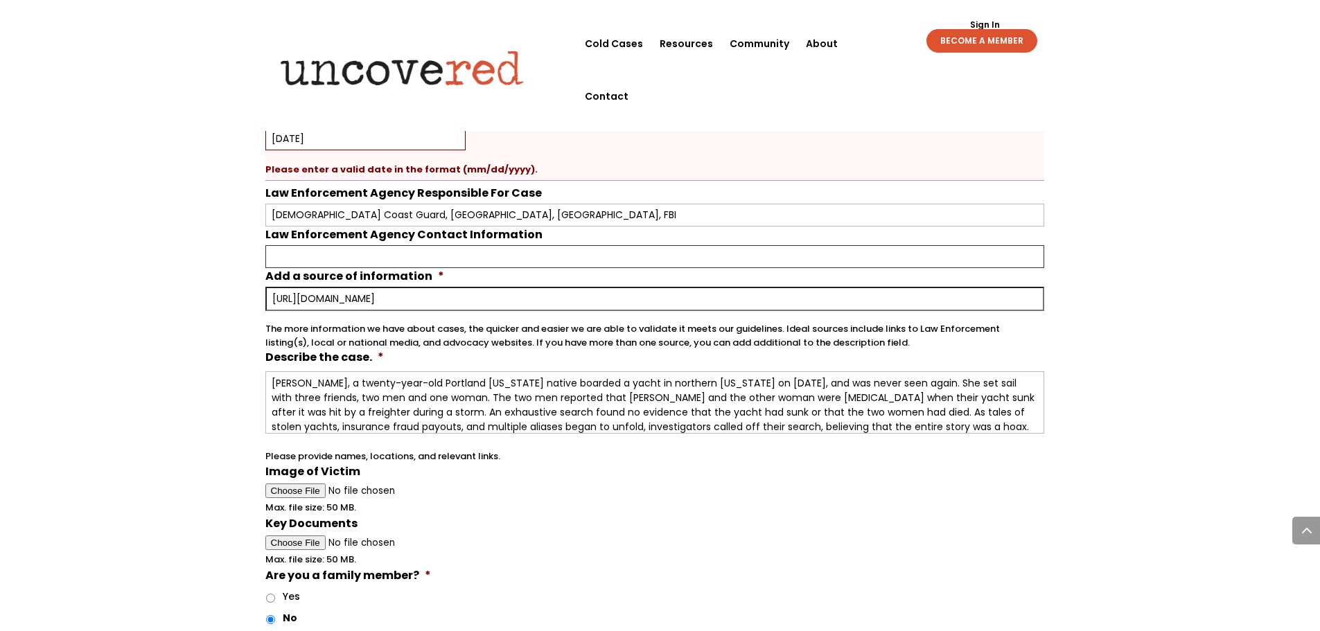
click at [313, 256] on input "Law Enforcement Agency Contact Information" at bounding box center [654, 256] width 779 height 23
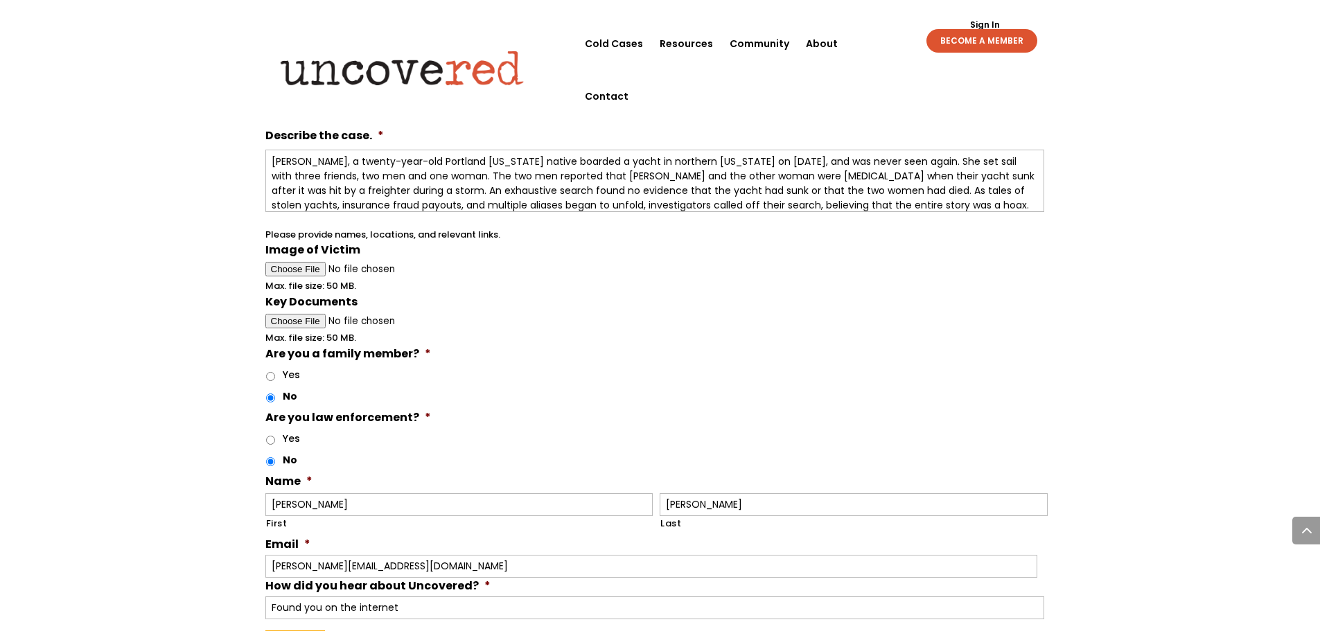
scroll to position [1040, 0]
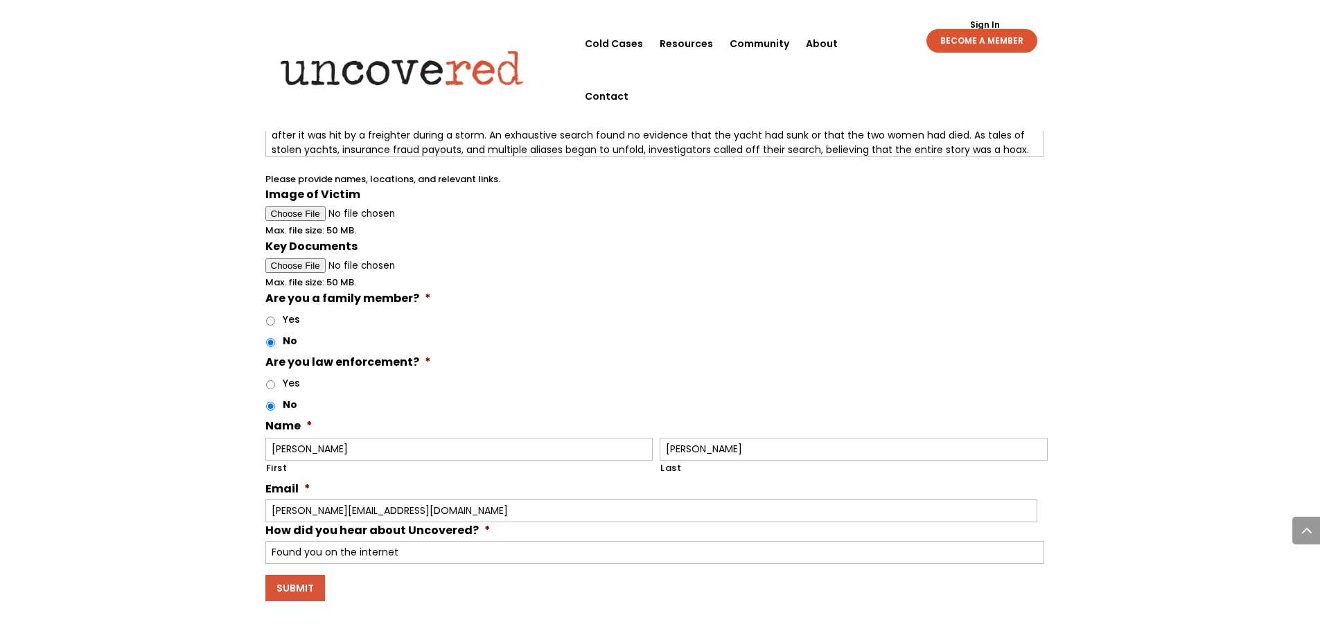
type input "[DEMOGRAPHIC_DATA] Coast Guard [GEOGRAPHIC_DATA]"
click at [301, 583] on input "Submit" at bounding box center [295, 588] width 60 height 26
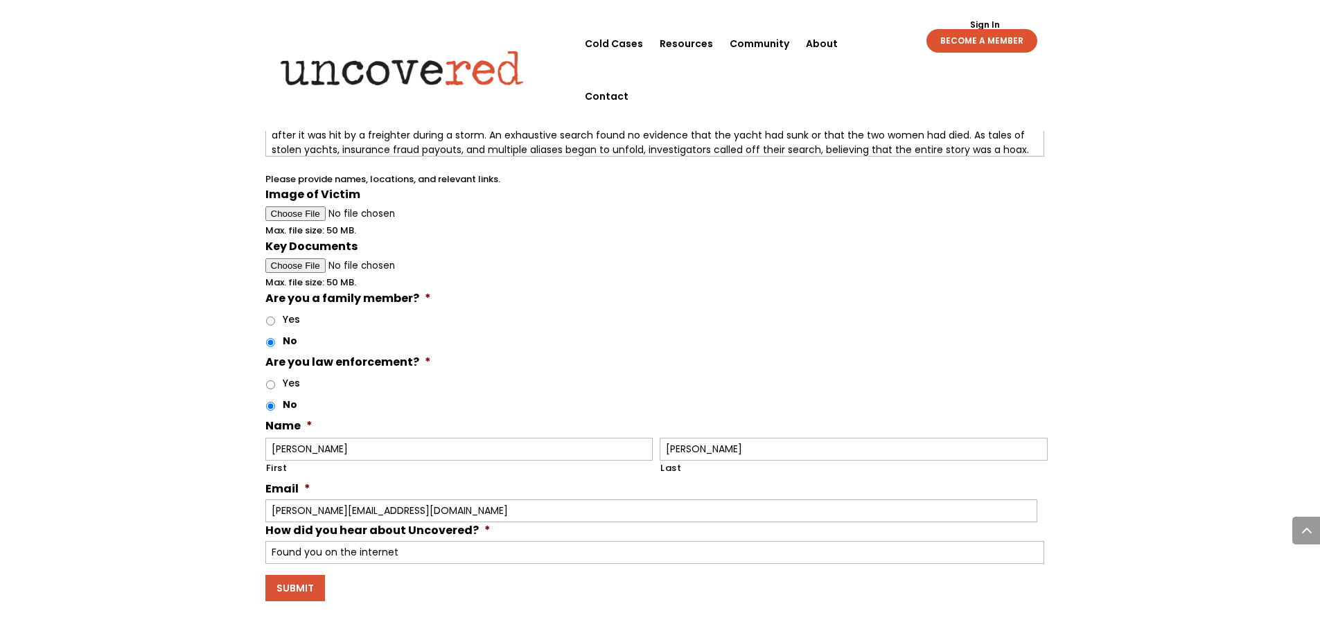
click at [301, 583] on input "Submit" at bounding box center [295, 588] width 60 height 26
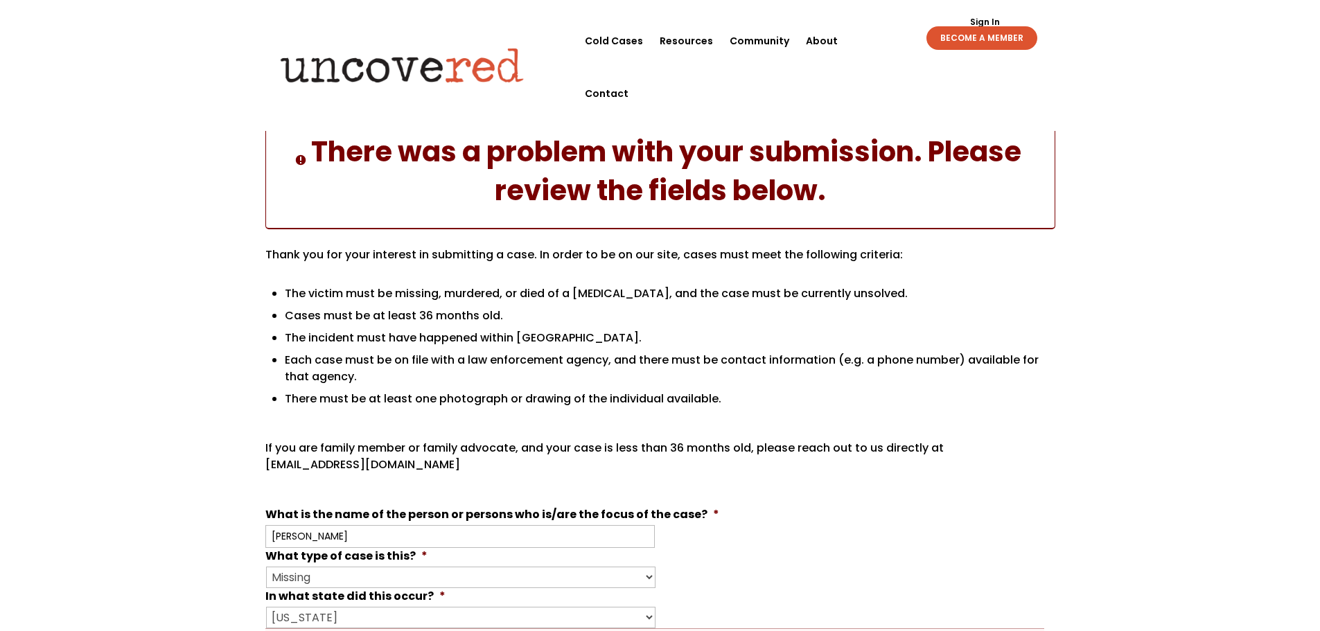
scroll to position [0, 0]
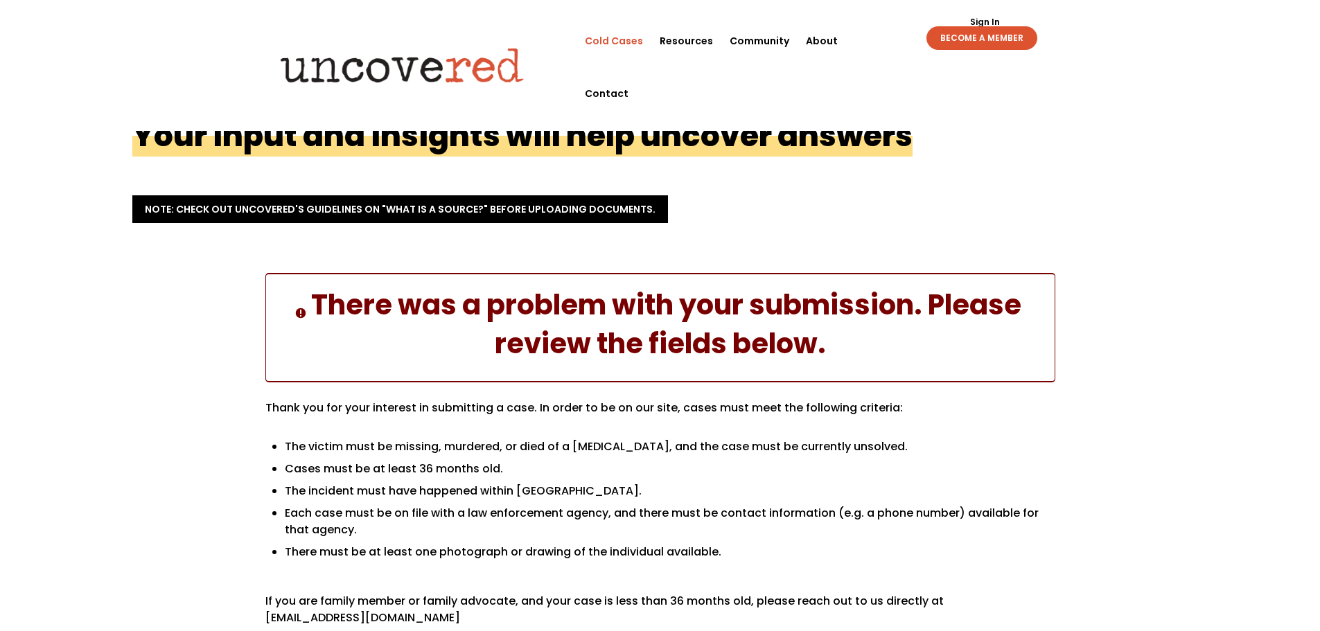
click at [600, 38] on link "Cold Cases" at bounding box center [614, 41] width 58 height 53
